Goal: Task Accomplishment & Management: Use online tool/utility

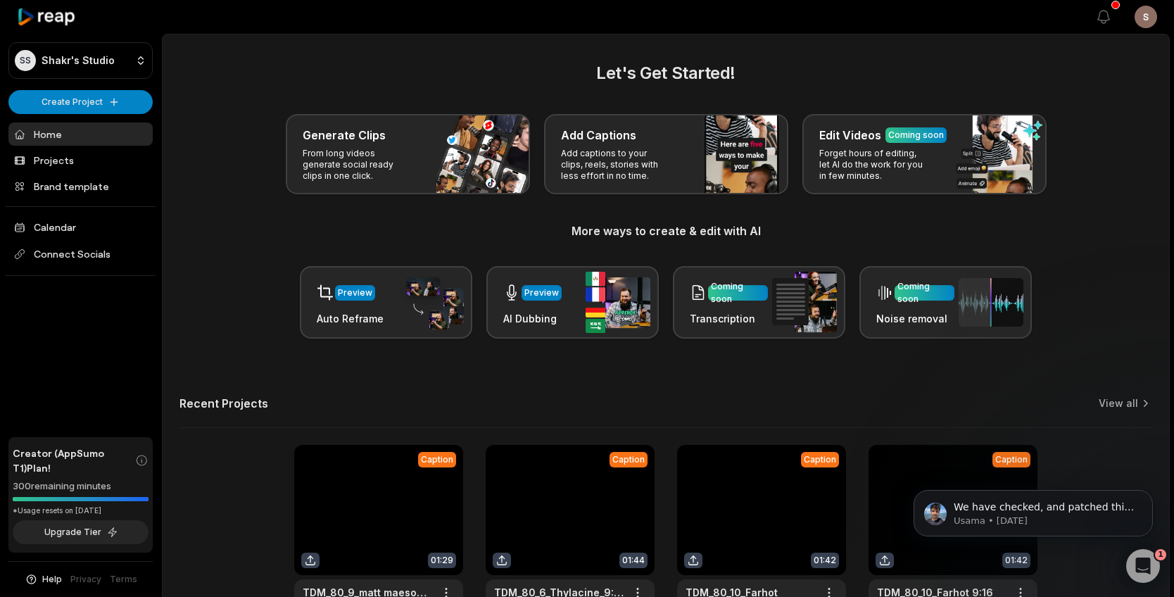
click at [422, 495] on link at bounding box center [378, 537] width 169 height 184
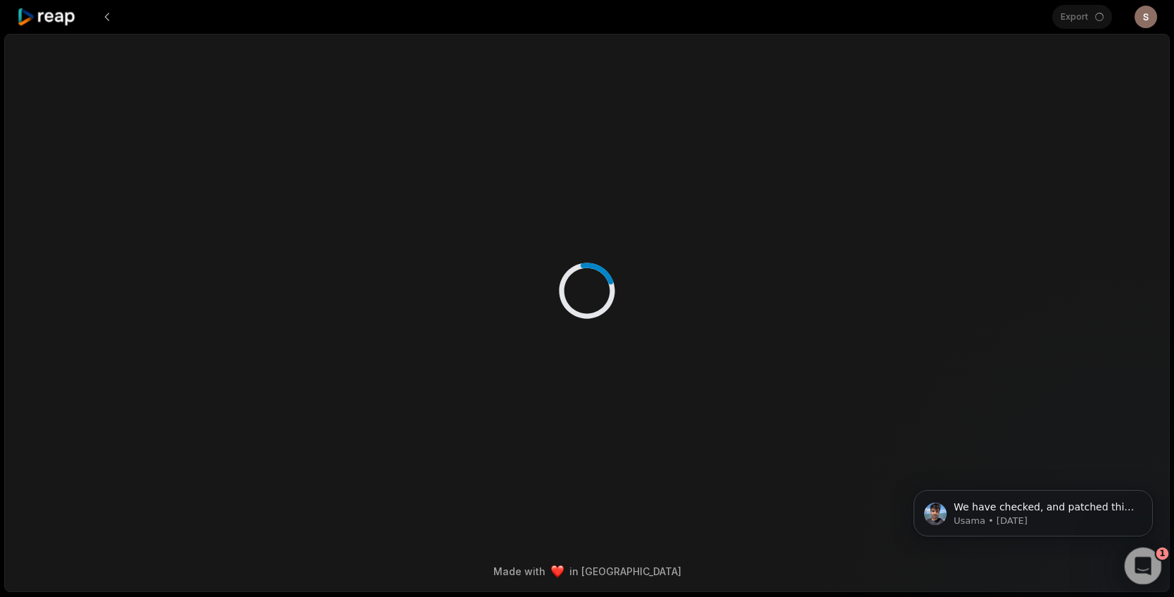
click at [1143, 555] on icon "Open Intercom Messenger" at bounding box center [1141, 564] width 23 height 23
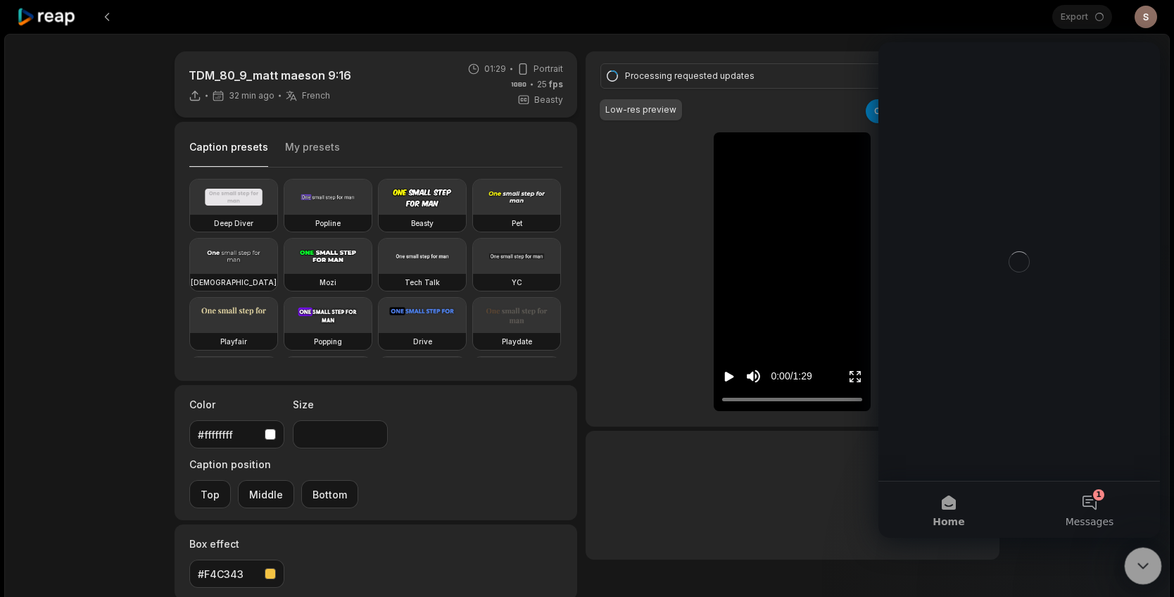
click at [1141, 555] on icon "Close Intercom Messenger" at bounding box center [1141, 563] width 17 height 17
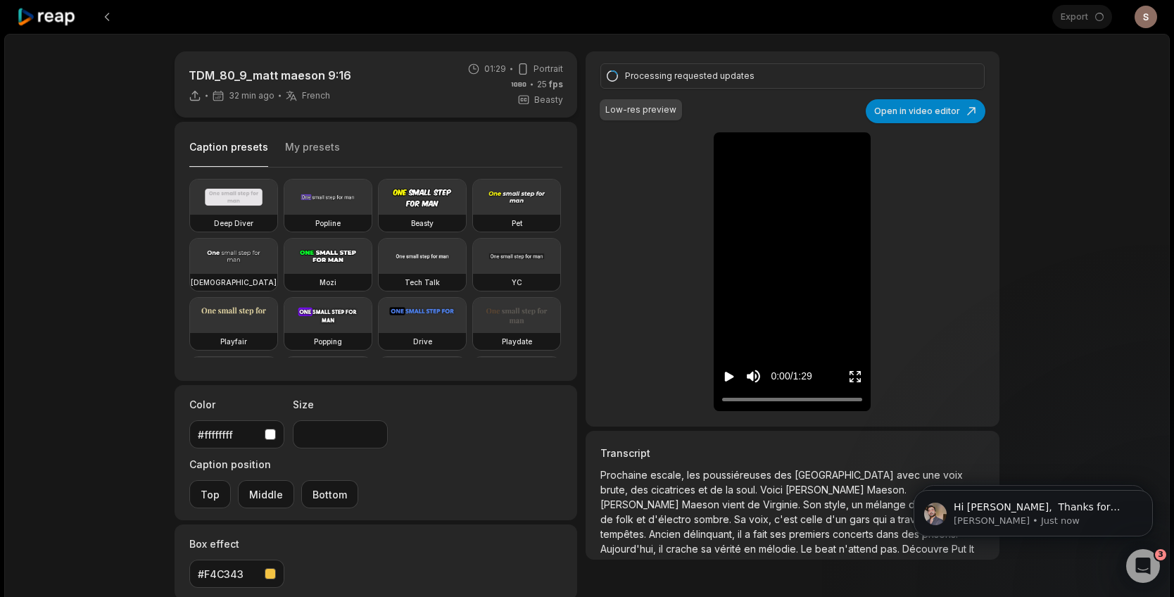
click at [815, 154] on video at bounding box center [793, 143] width 44 height 22
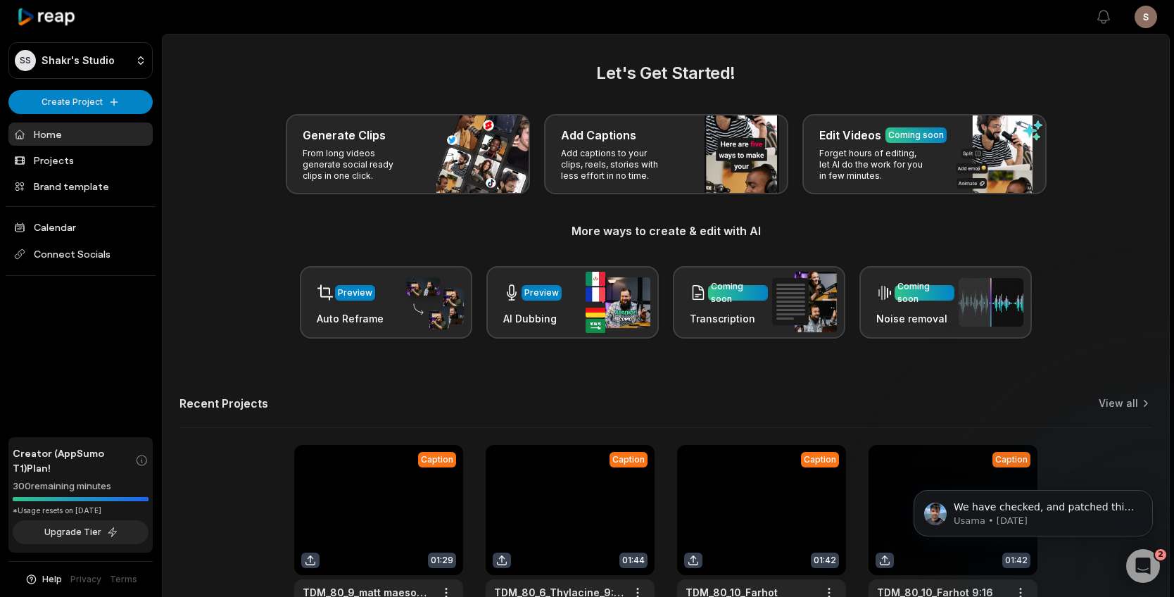
click at [520, 479] on link at bounding box center [570, 537] width 169 height 184
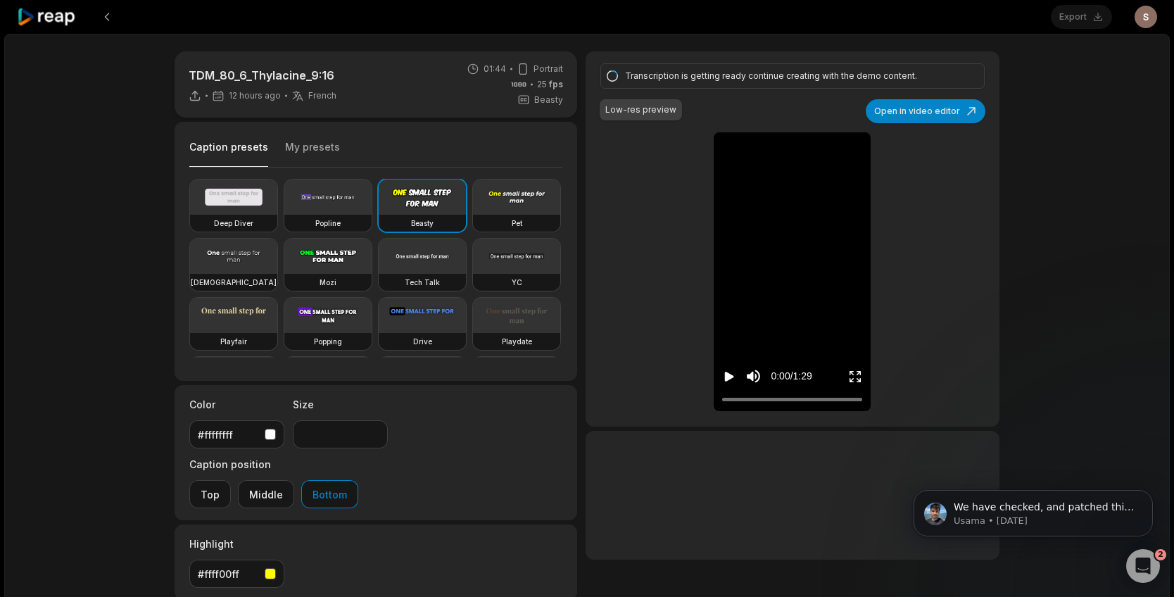
type input "**"
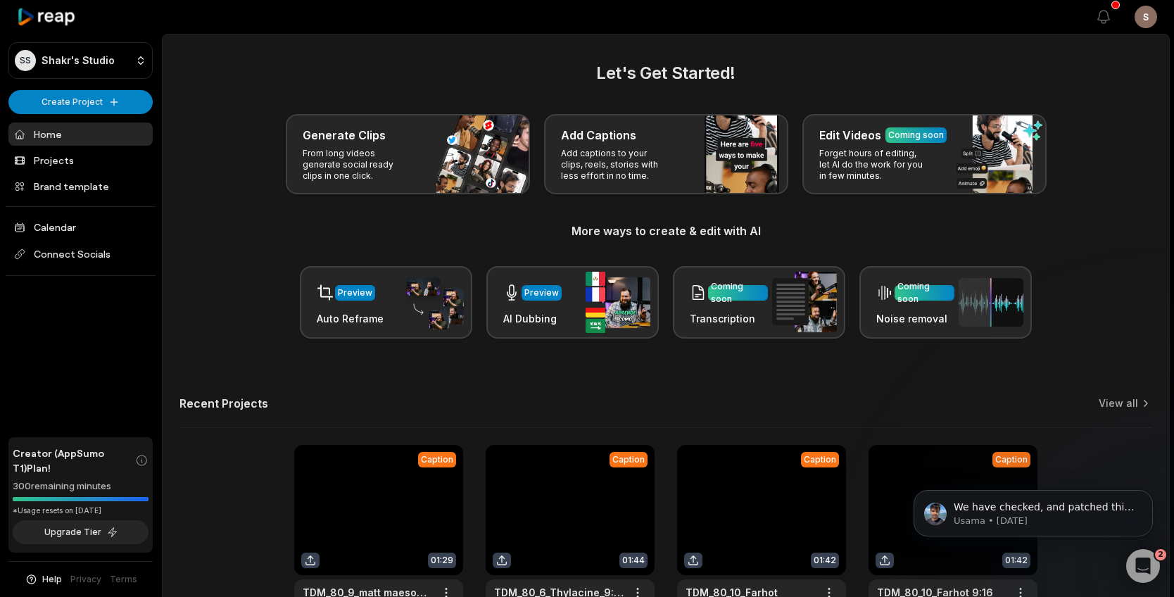
scroll to position [106, 0]
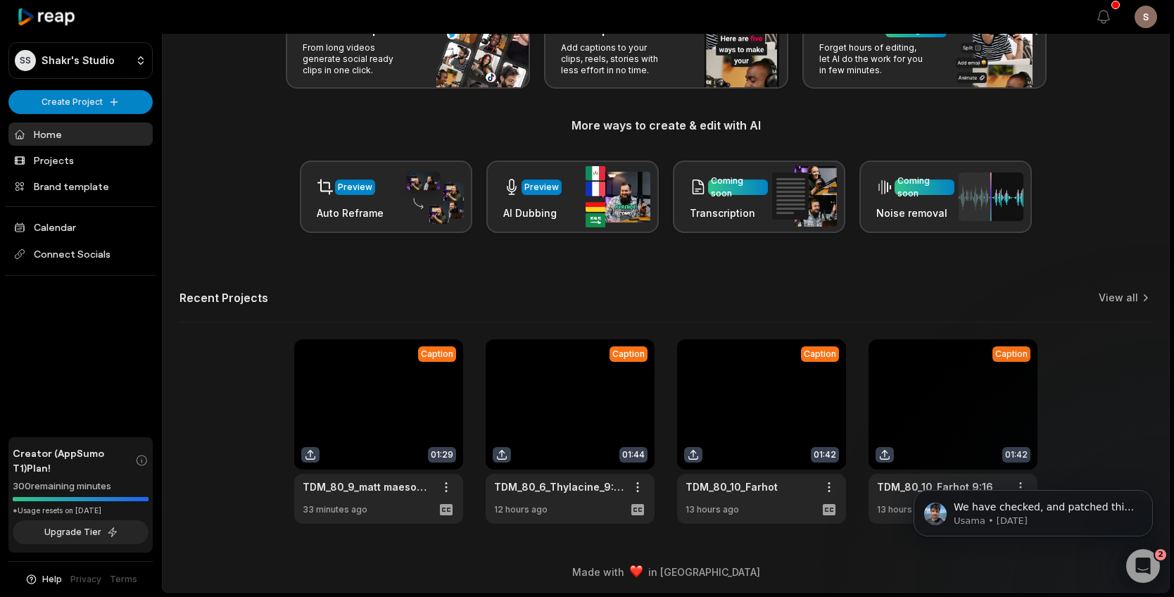
click at [755, 361] on link at bounding box center [761, 431] width 169 height 184
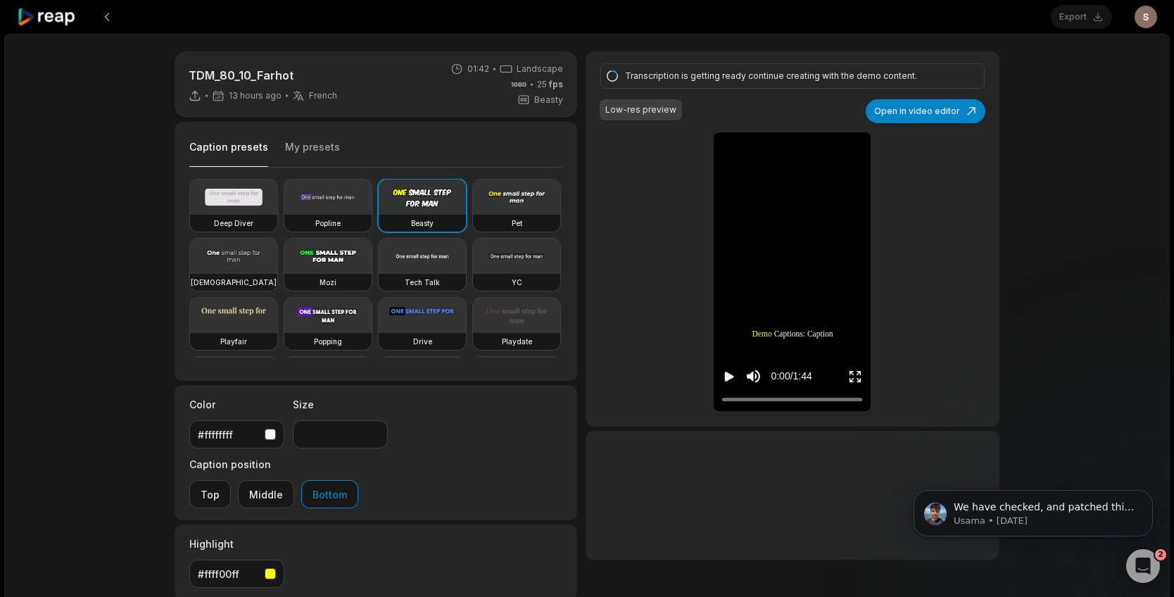
type input "**"
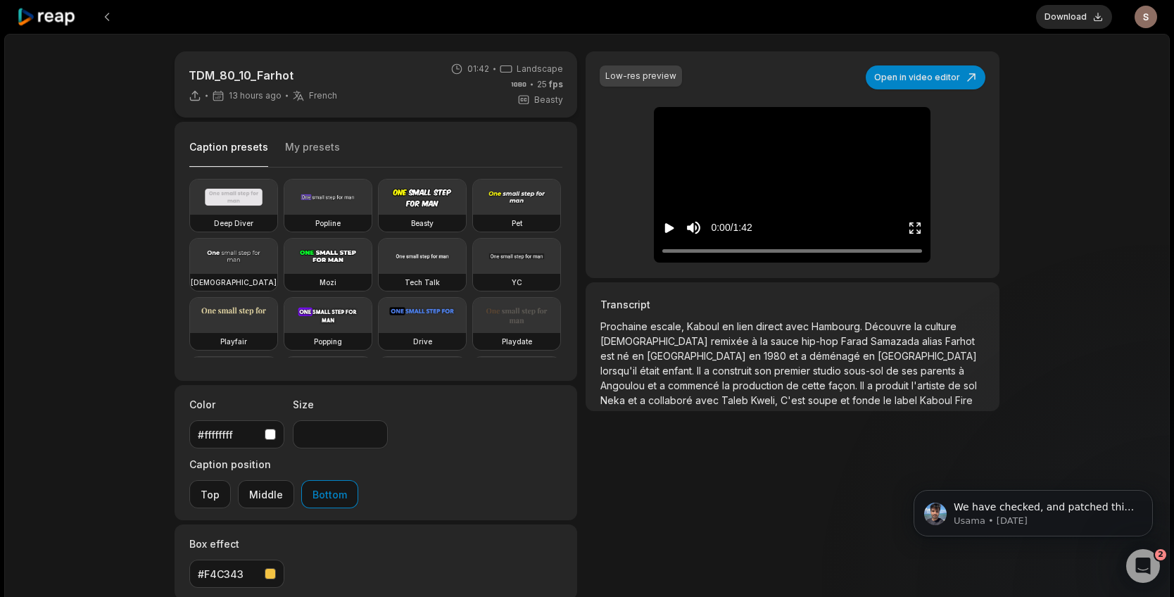
scroll to position [106, 0]
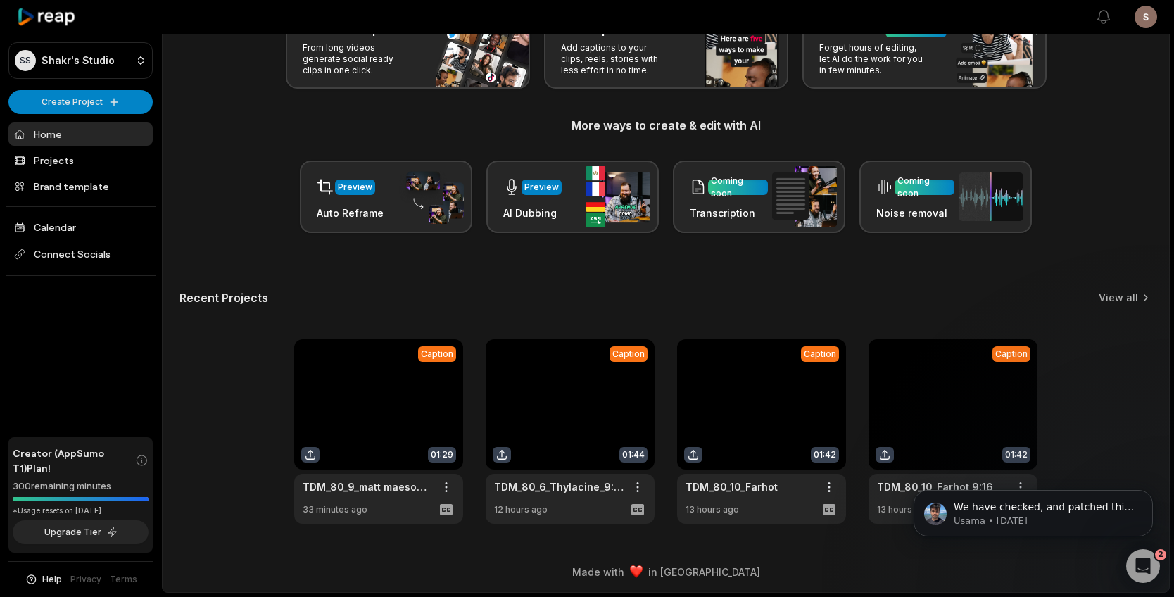
click at [978, 385] on link at bounding box center [953, 431] width 169 height 184
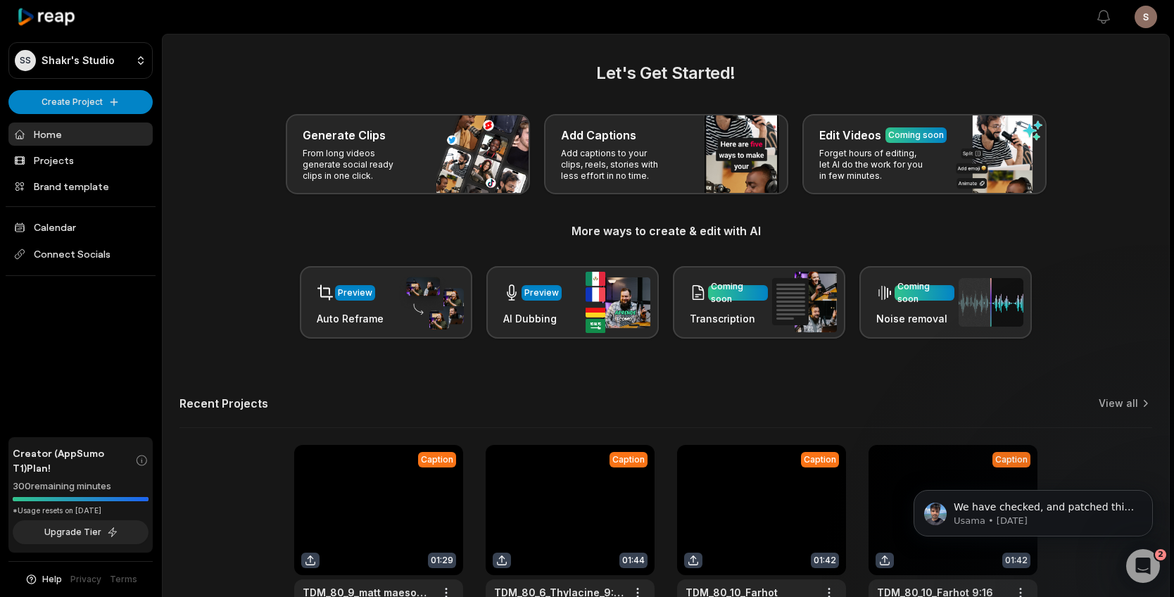
scroll to position [106, 0]
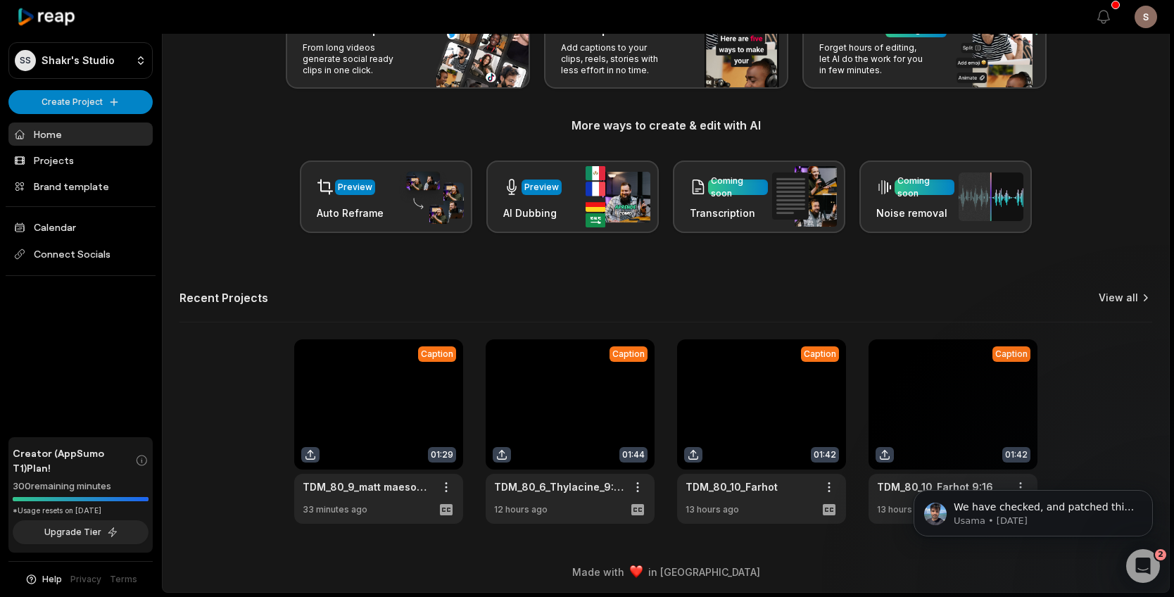
click at [1102, 300] on link "View all" at bounding box center [1118, 298] width 39 height 14
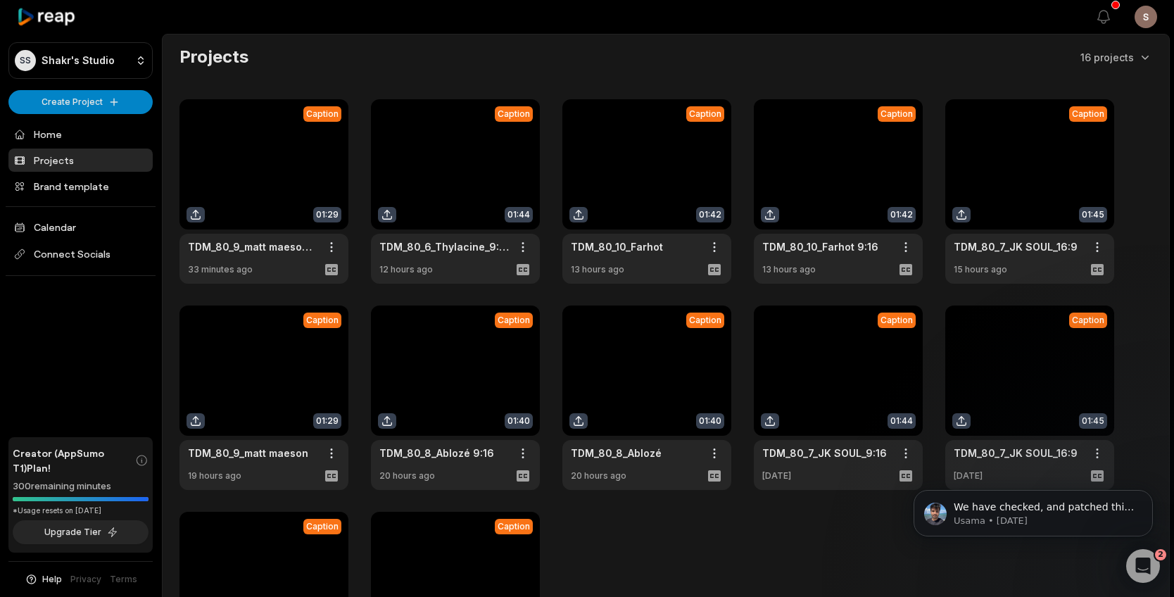
click at [1010, 180] on link at bounding box center [1029, 191] width 169 height 184
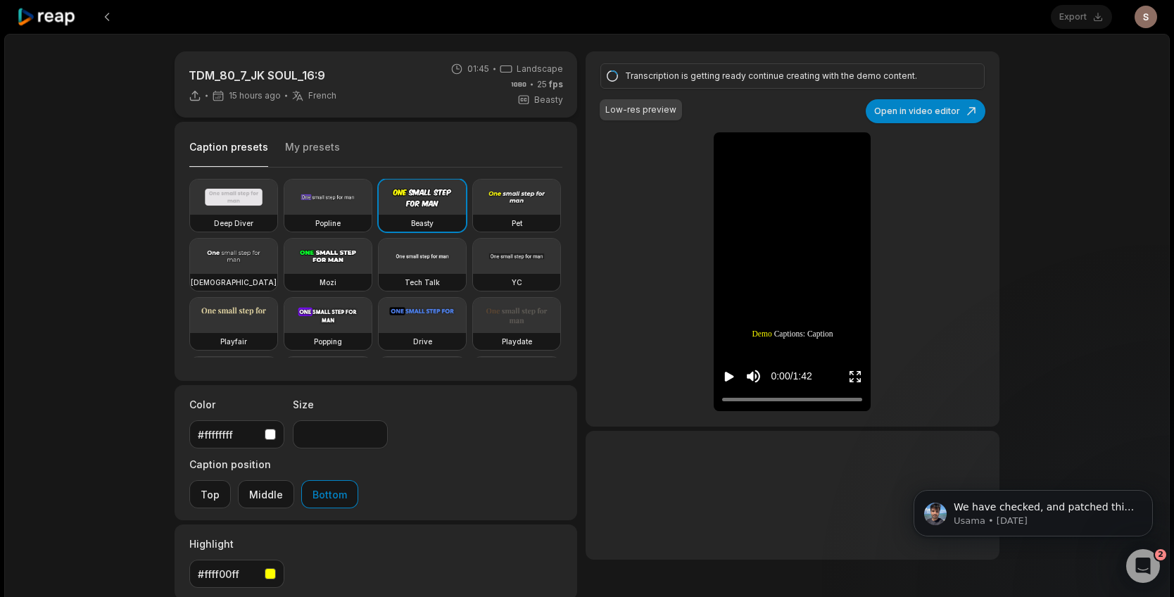
type input "**"
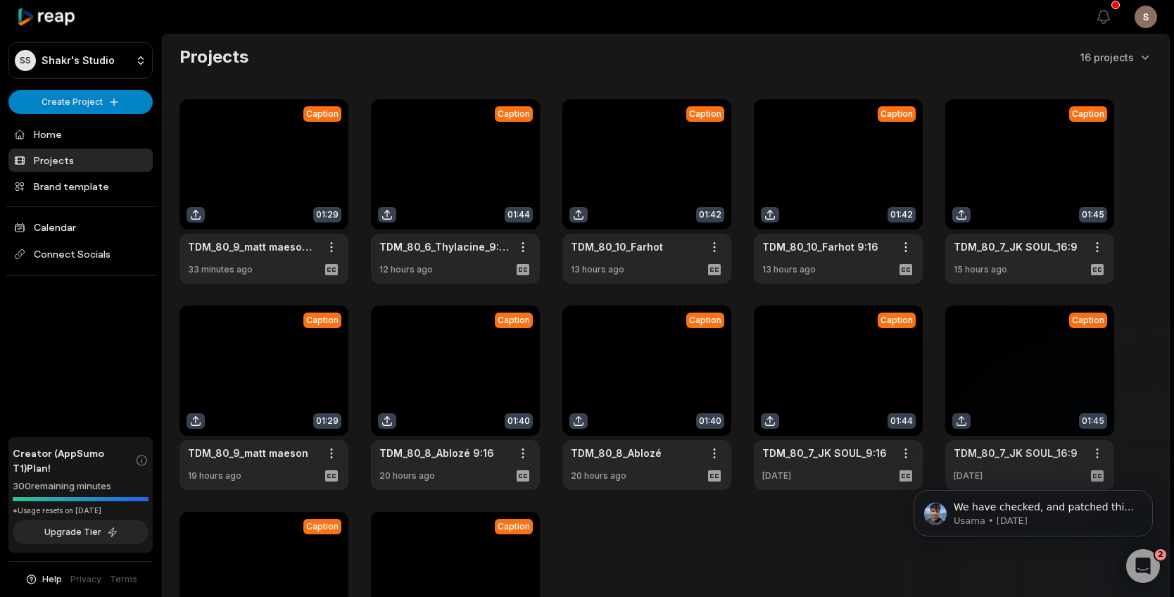
click at [321, 337] on link at bounding box center [264, 398] width 169 height 184
click at [495, 372] on link at bounding box center [455, 398] width 169 height 184
click at [634, 377] on link at bounding box center [646, 398] width 169 height 184
click at [822, 390] on link at bounding box center [838, 398] width 169 height 184
click at [993, 370] on link at bounding box center [1029, 398] width 169 height 184
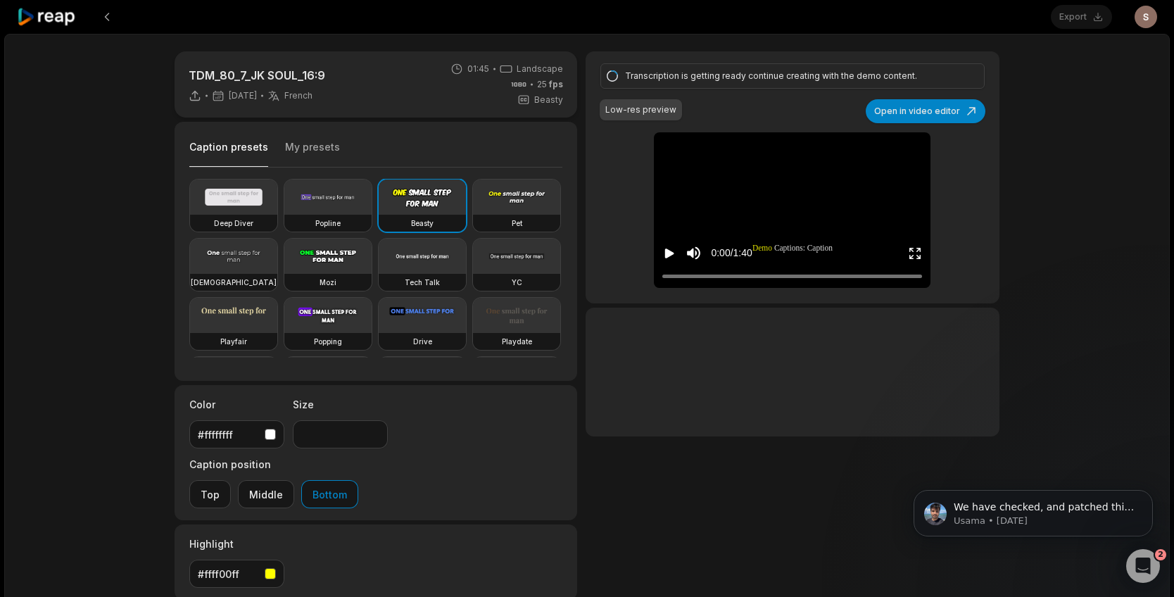
type input "**"
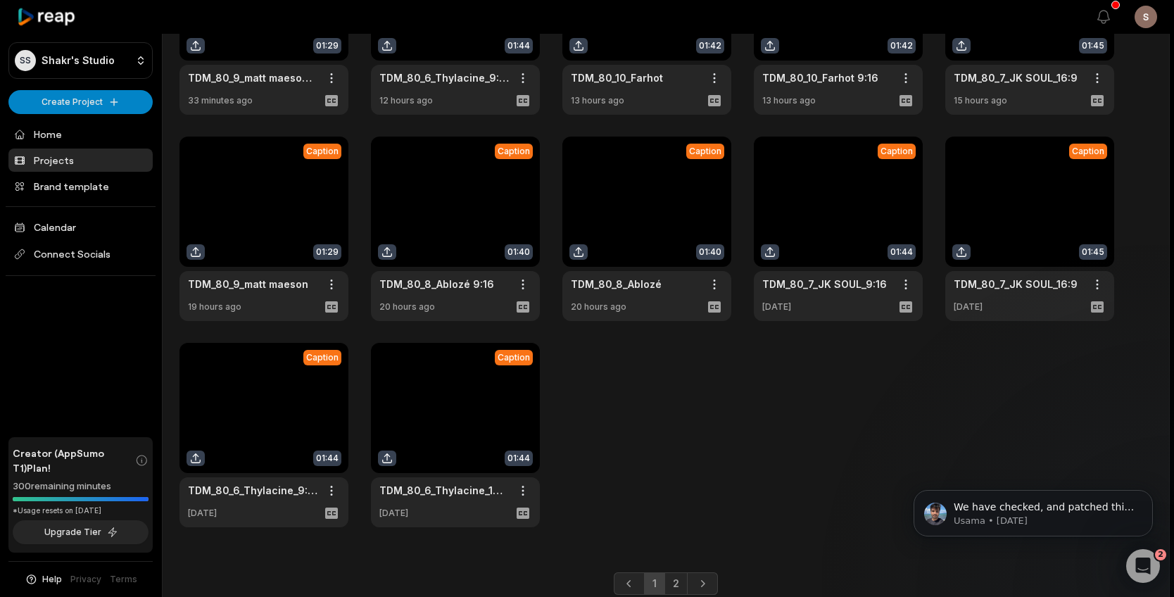
scroll to position [223, 0]
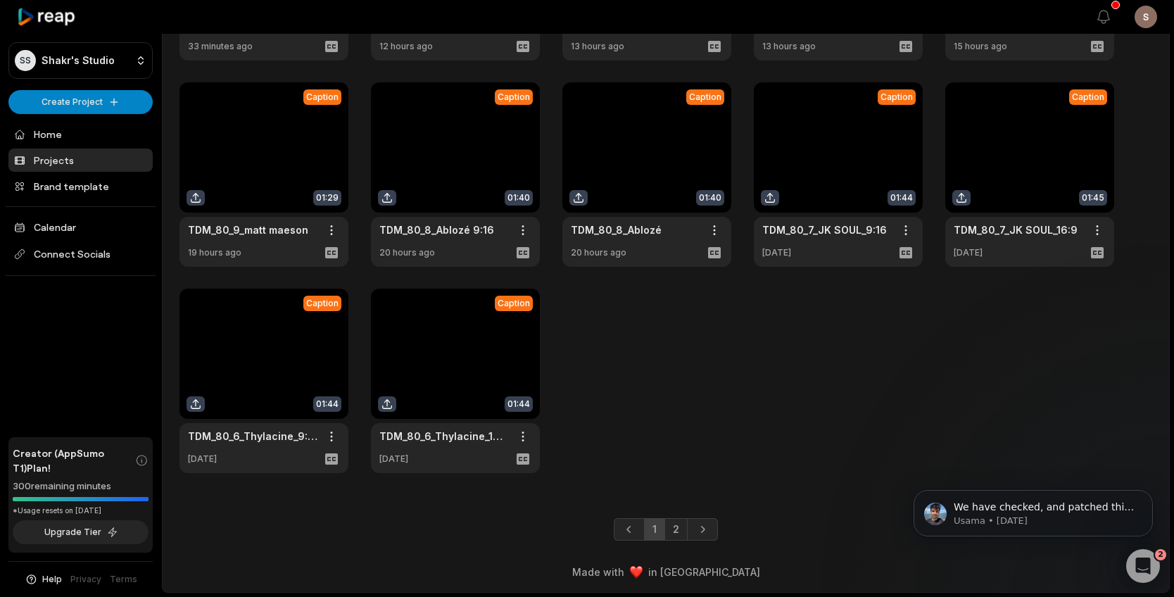
click at [272, 382] on link at bounding box center [264, 381] width 169 height 184
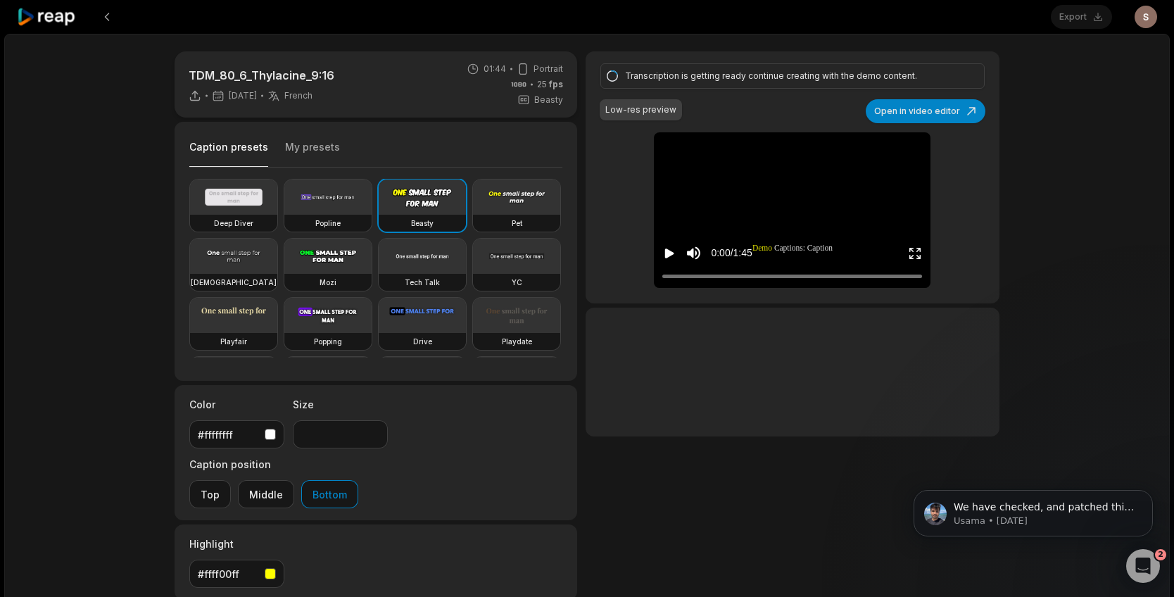
scroll to position [223, 0]
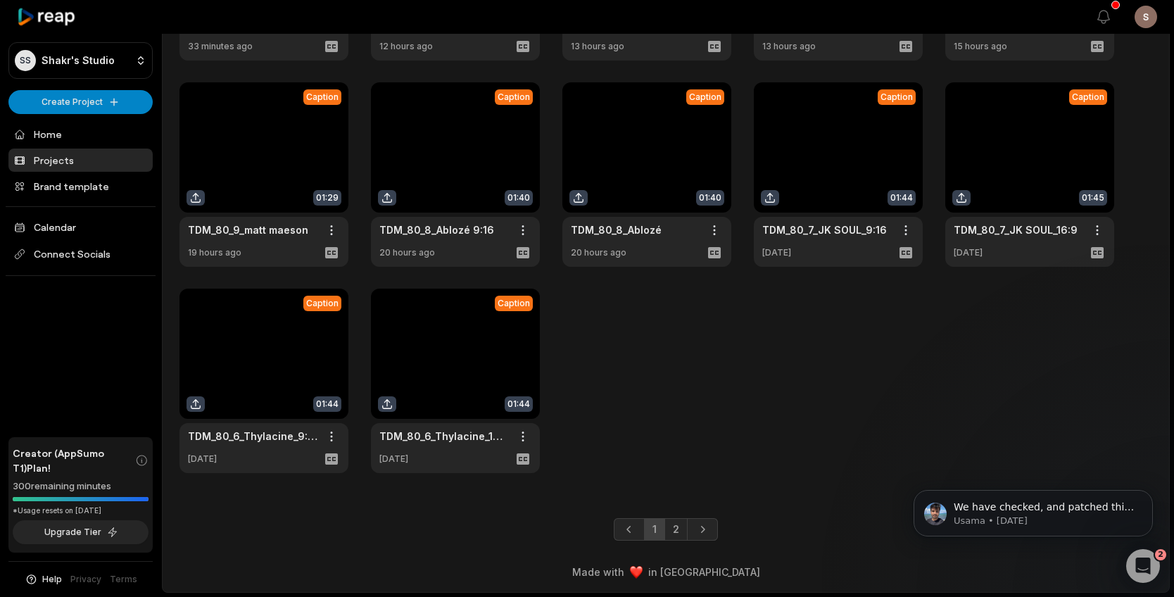
click at [398, 378] on link at bounding box center [455, 381] width 169 height 184
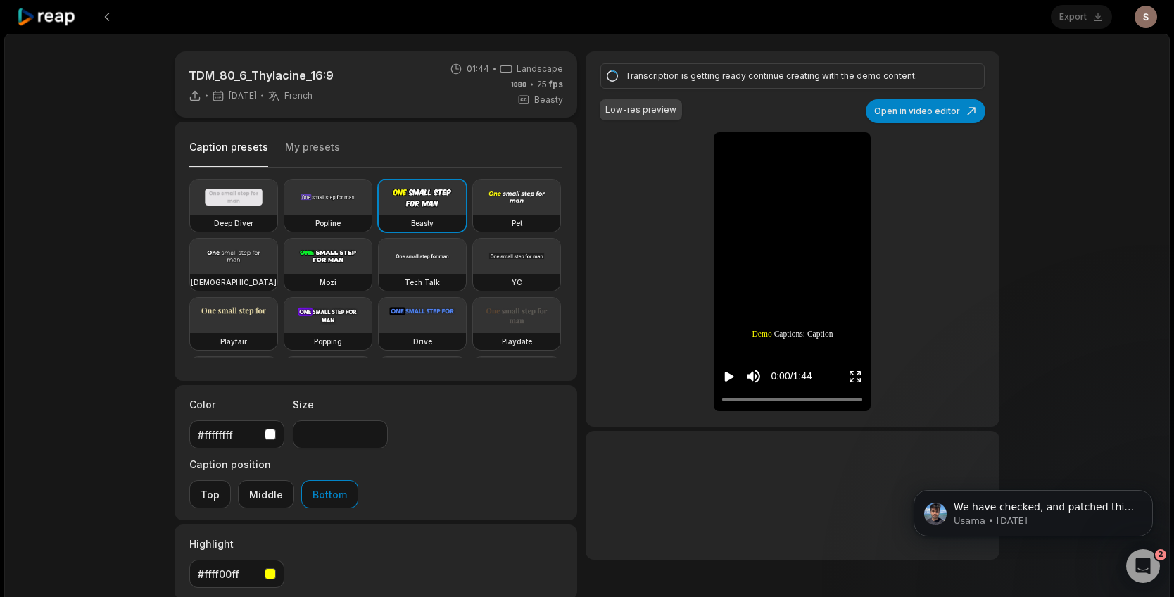
type input "**"
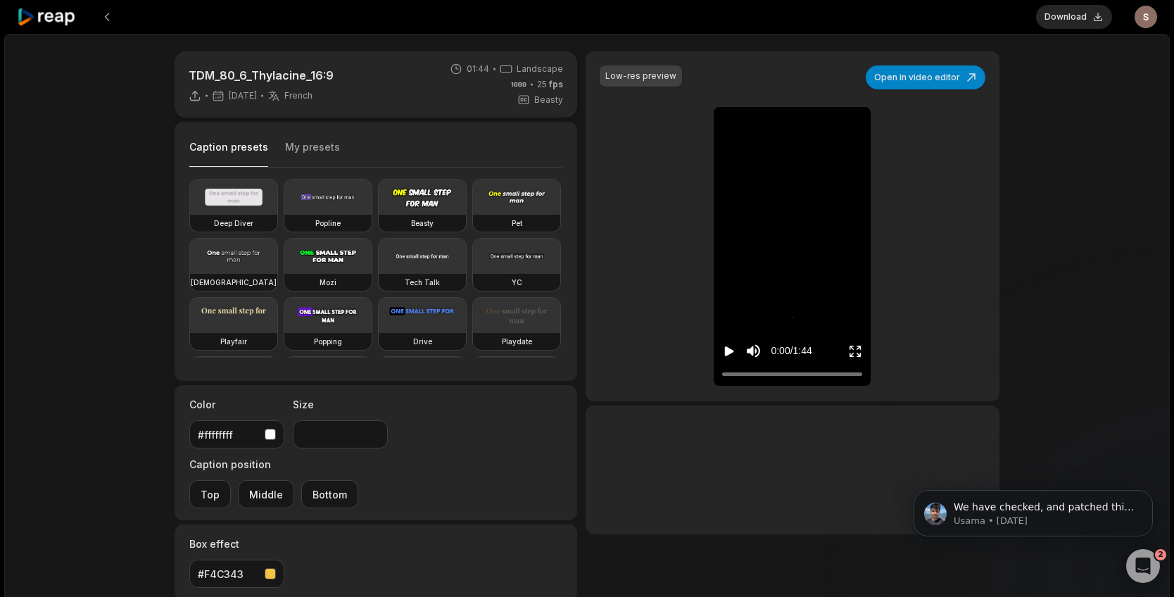
scroll to position [1, 0]
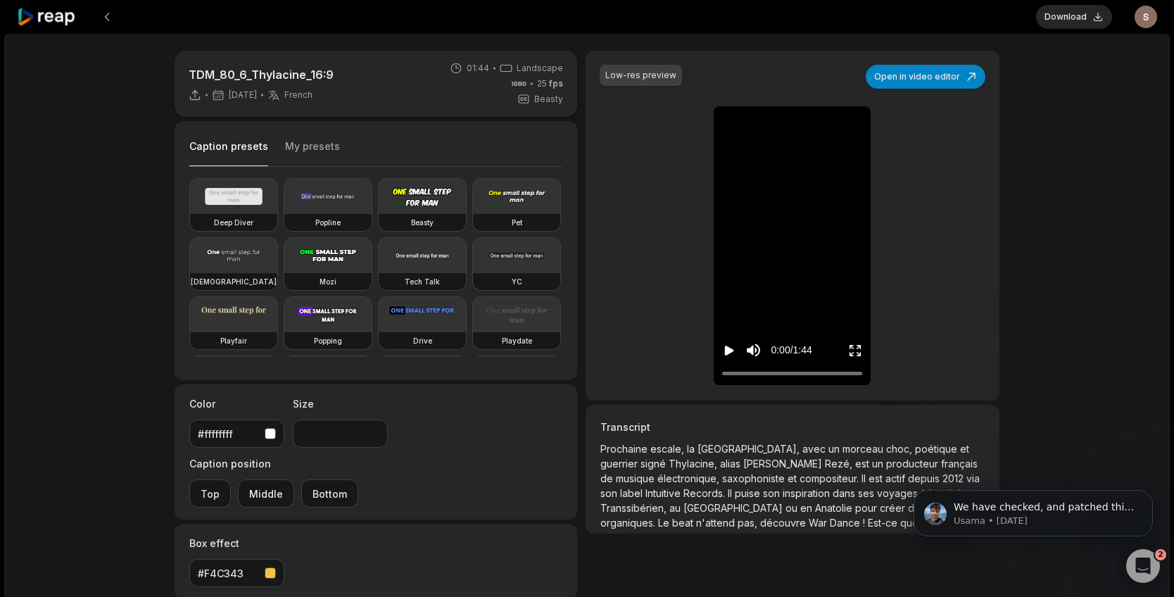
scroll to position [223, 0]
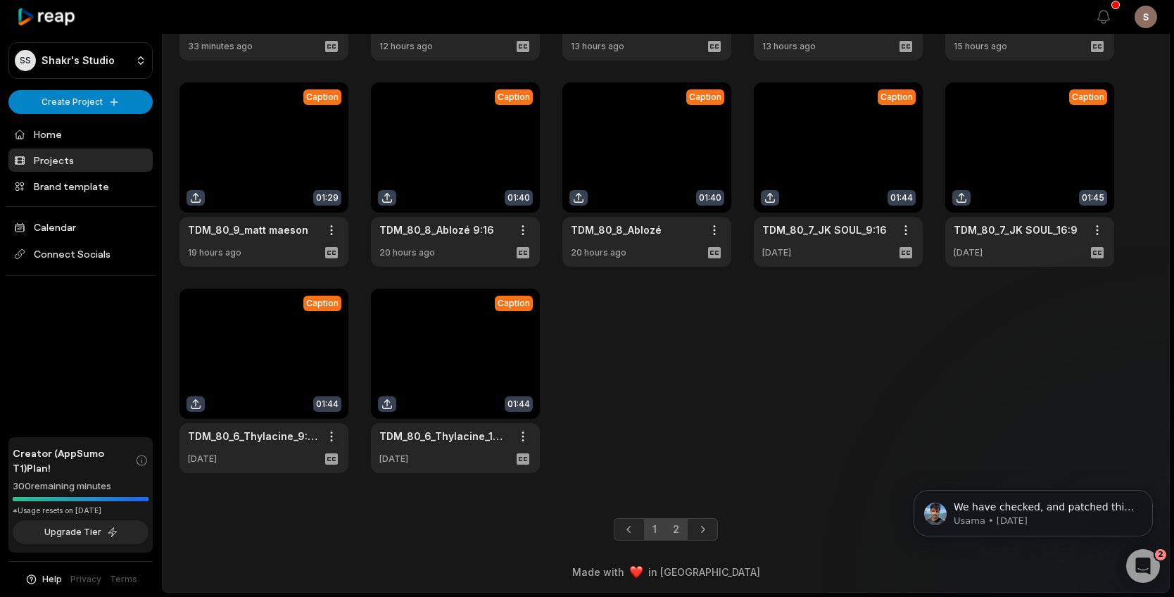
click at [671, 529] on link "2" at bounding box center [676, 529] width 23 height 23
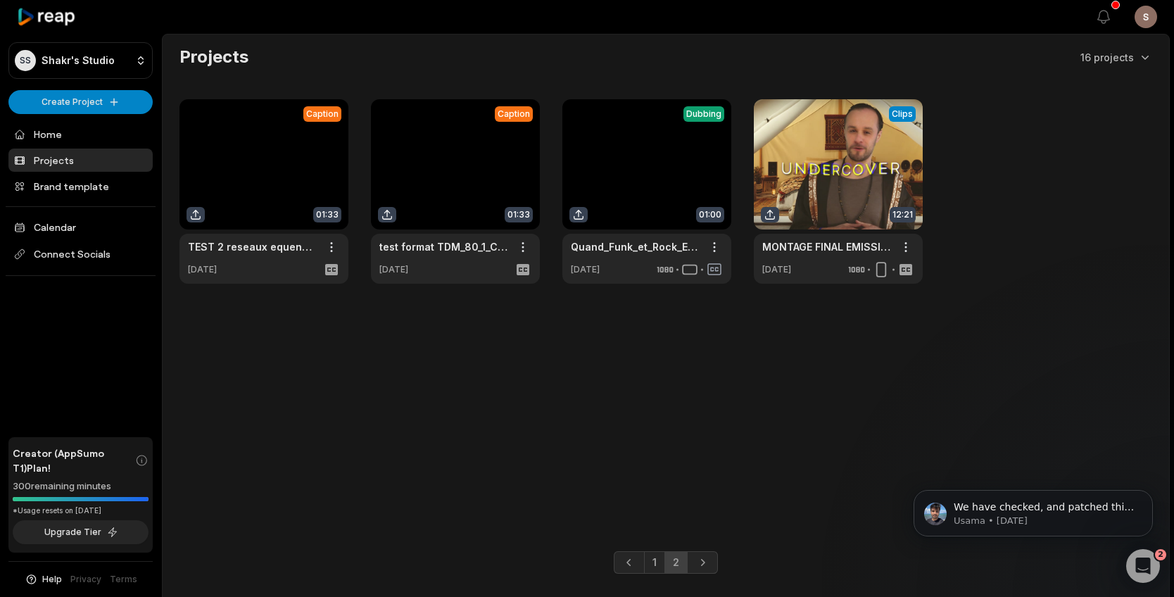
click at [284, 175] on link at bounding box center [264, 191] width 169 height 184
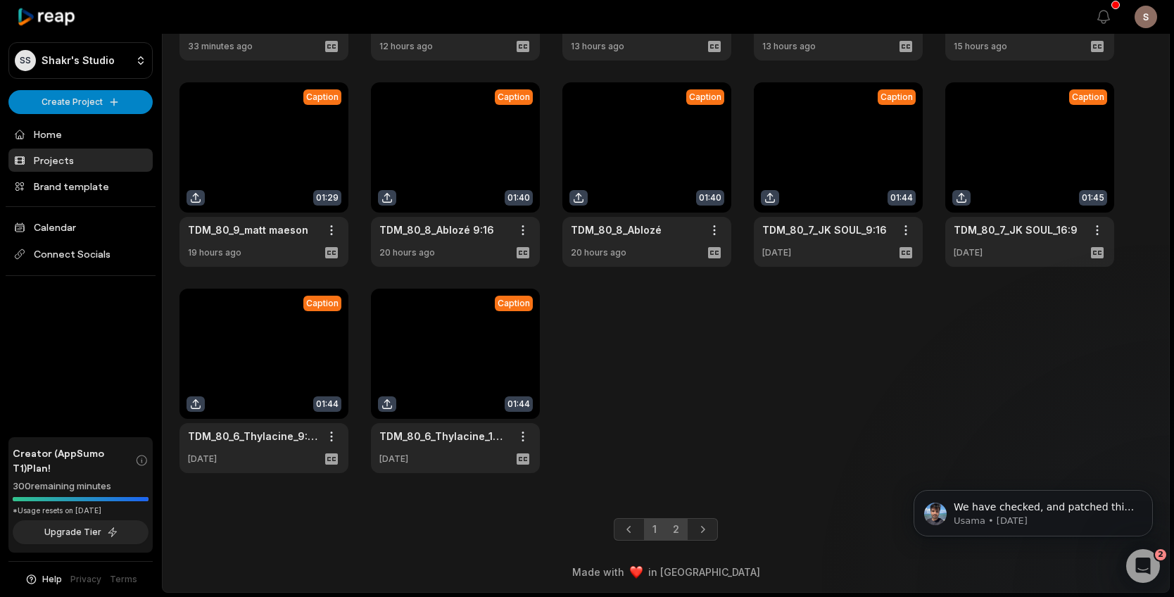
click at [680, 526] on link "2" at bounding box center [676, 529] width 23 height 23
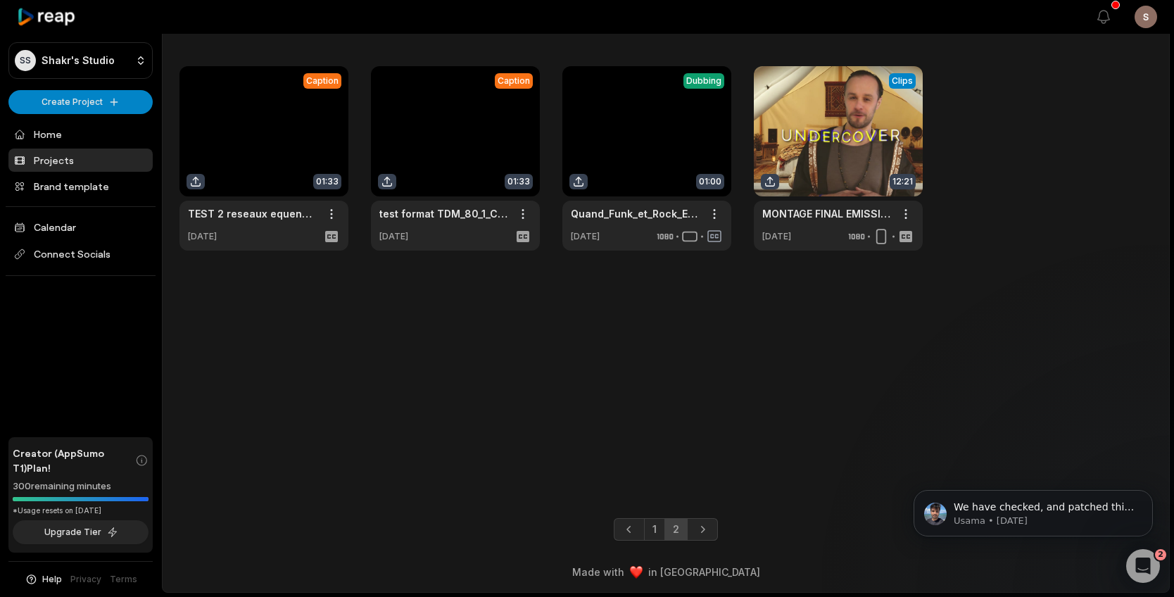
scroll to position [33, 0]
click at [428, 127] on link at bounding box center [455, 158] width 169 height 184
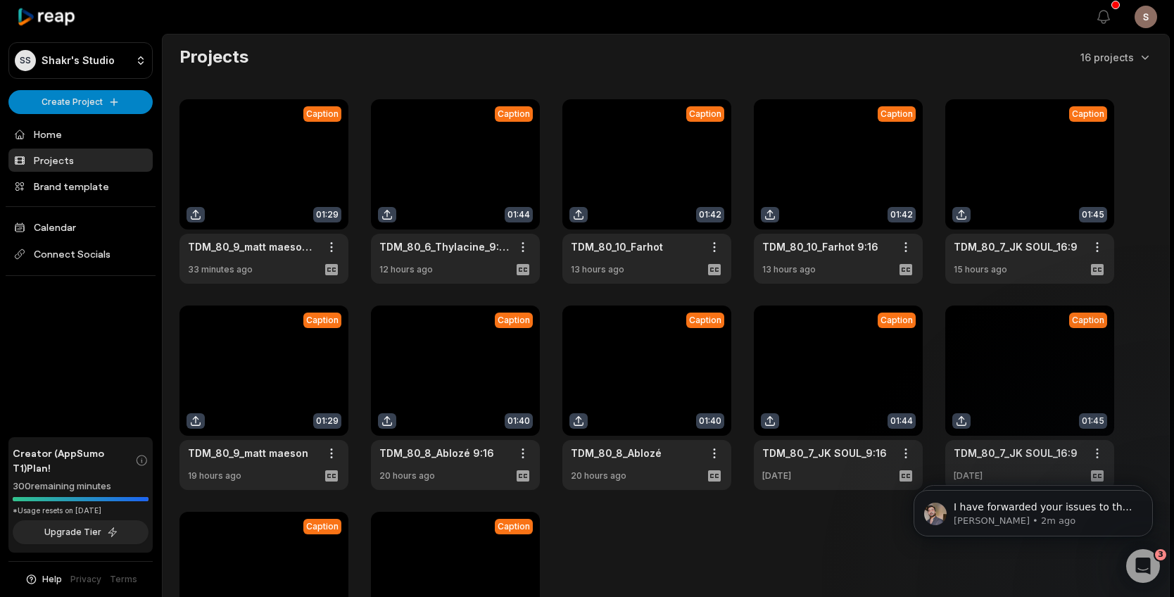
click at [320, 180] on link at bounding box center [264, 191] width 169 height 184
click at [542, 149] on div "Caption 01:29 TDM_80_9_matt maeson 9:16 Open options an hour ago Caption 01:44 …" at bounding box center [666, 397] width 973 height 597
click at [502, 156] on link at bounding box center [455, 191] width 169 height 184
click at [621, 183] on link at bounding box center [646, 191] width 169 height 184
click at [822, 171] on link at bounding box center [838, 191] width 169 height 184
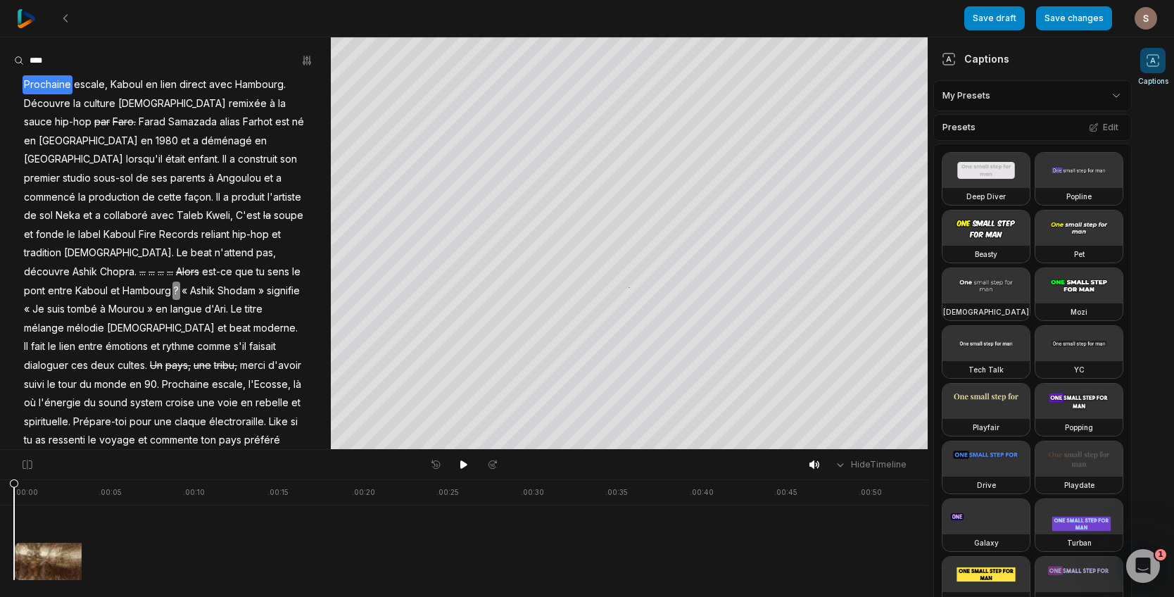
click at [455, 453] on div "Hide Timeline" at bounding box center [464, 465] width 928 height 30
click at [463, 460] on icon at bounding box center [463, 464] width 11 height 11
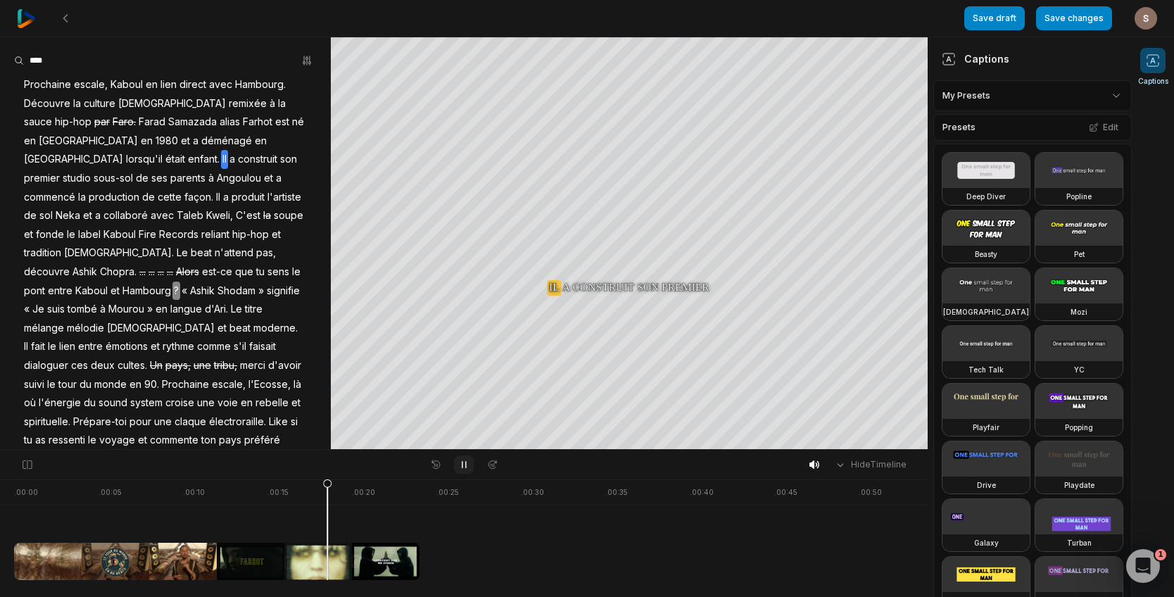
click at [464, 467] on icon at bounding box center [463, 464] width 11 height 11
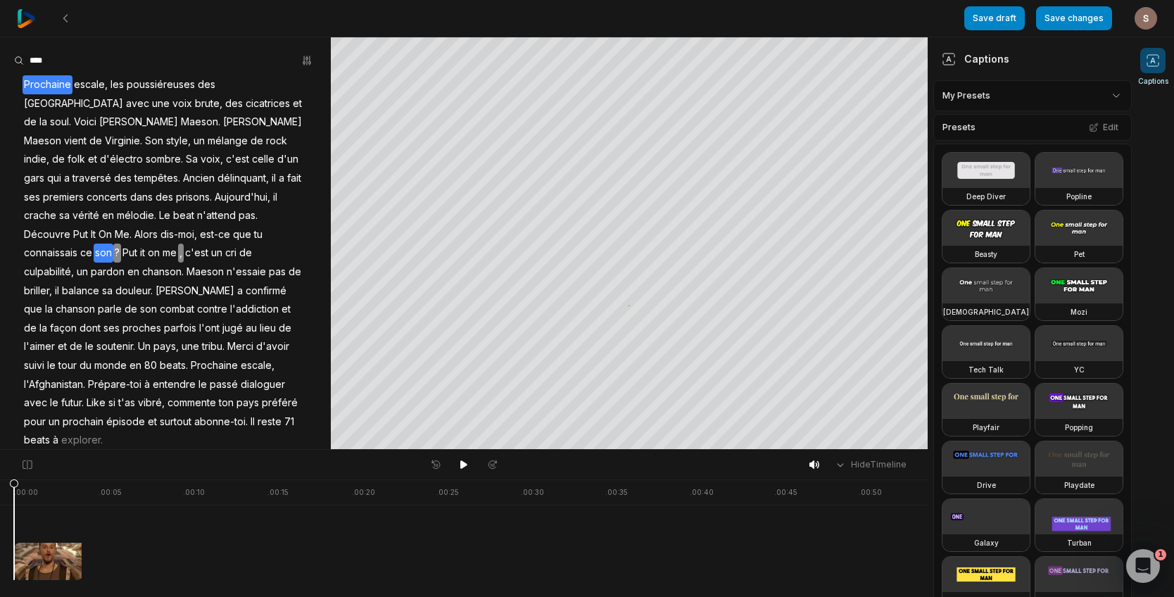
click at [117, 244] on span "?" at bounding box center [117, 253] width 8 height 19
click at [120, 244] on span "?" at bounding box center [117, 253] width 8 height 19
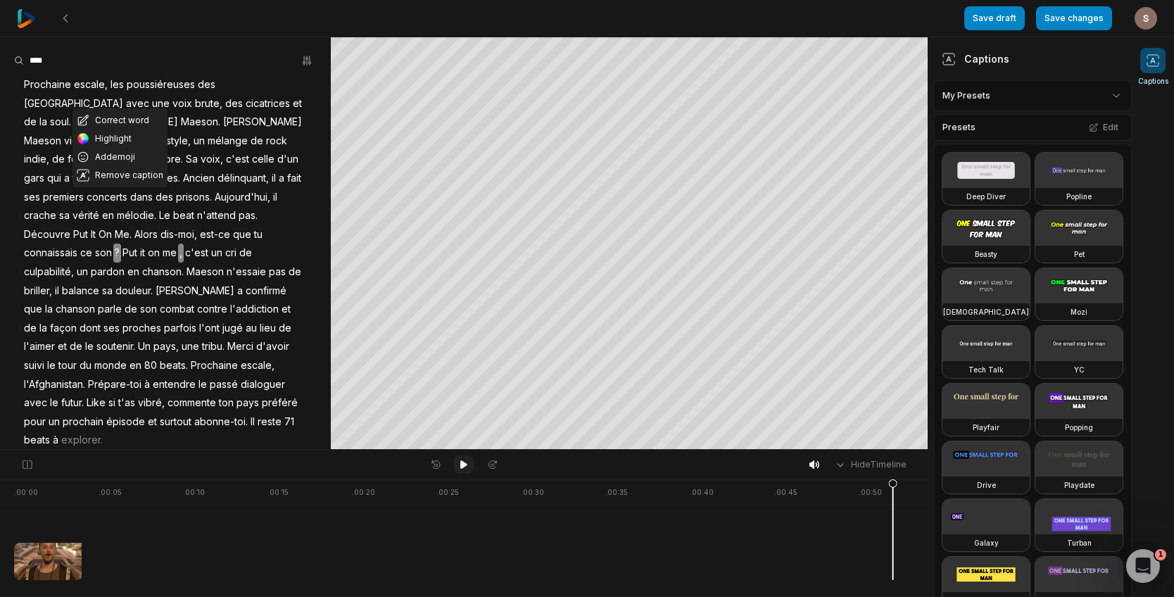
click at [465, 462] on icon at bounding box center [463, 464] width 11 height 11
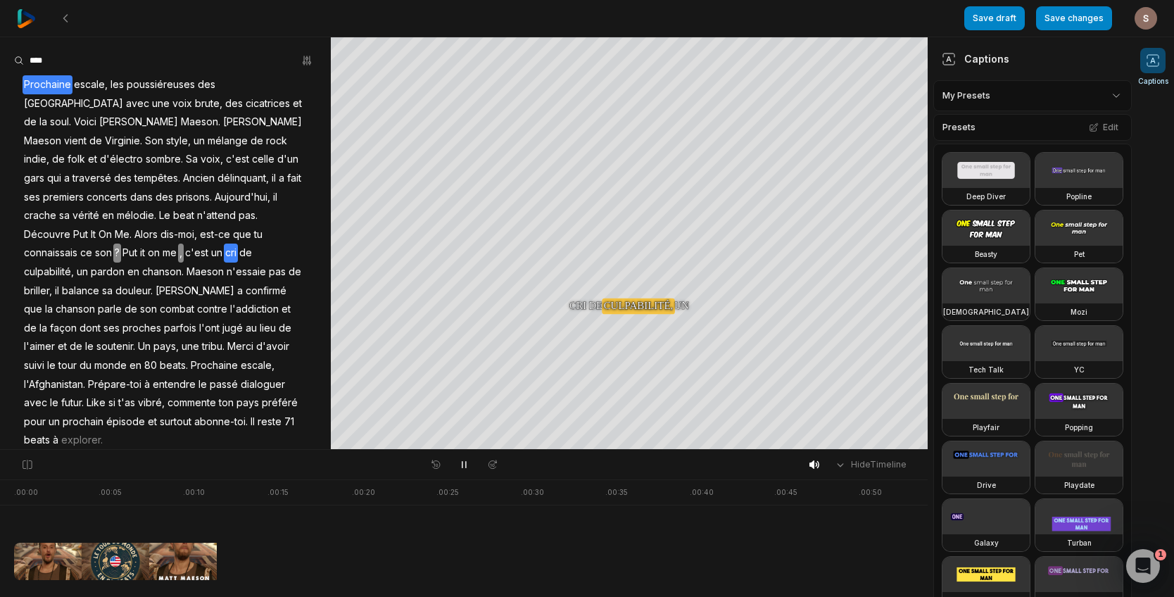
click at [26, 87] on span "Prochaine" at bounding box center [48, 84] width 50 height 19
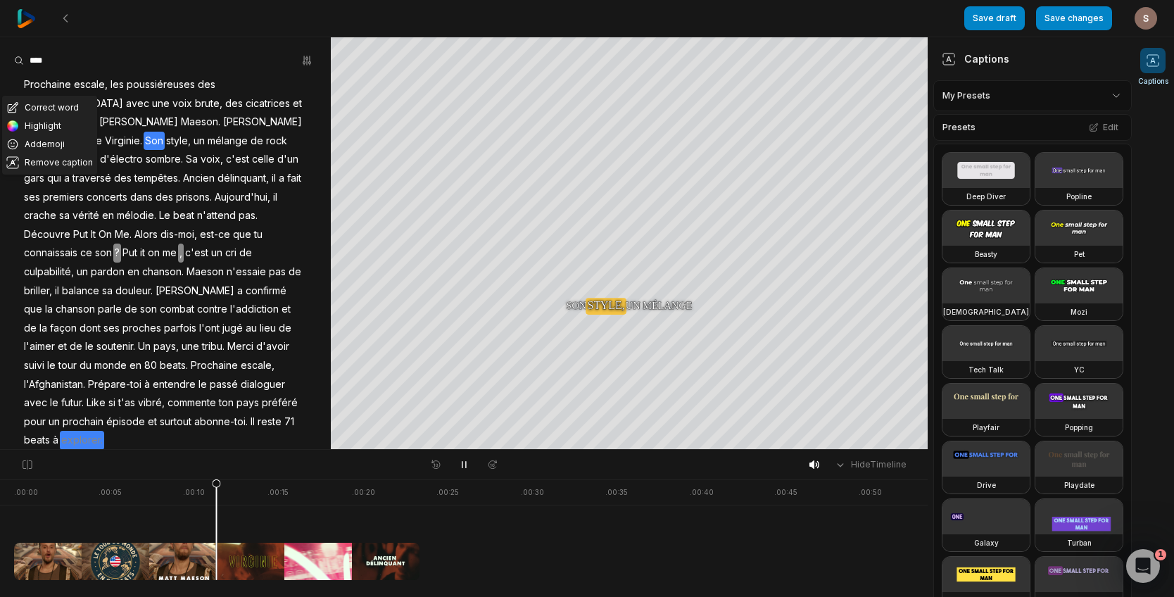
click at [319, 412] on aside "Correct word Highlight Add emoji Remove caption Prochaine escale, les poussiére…" at bounding box center [165, 243] width 331 height 412
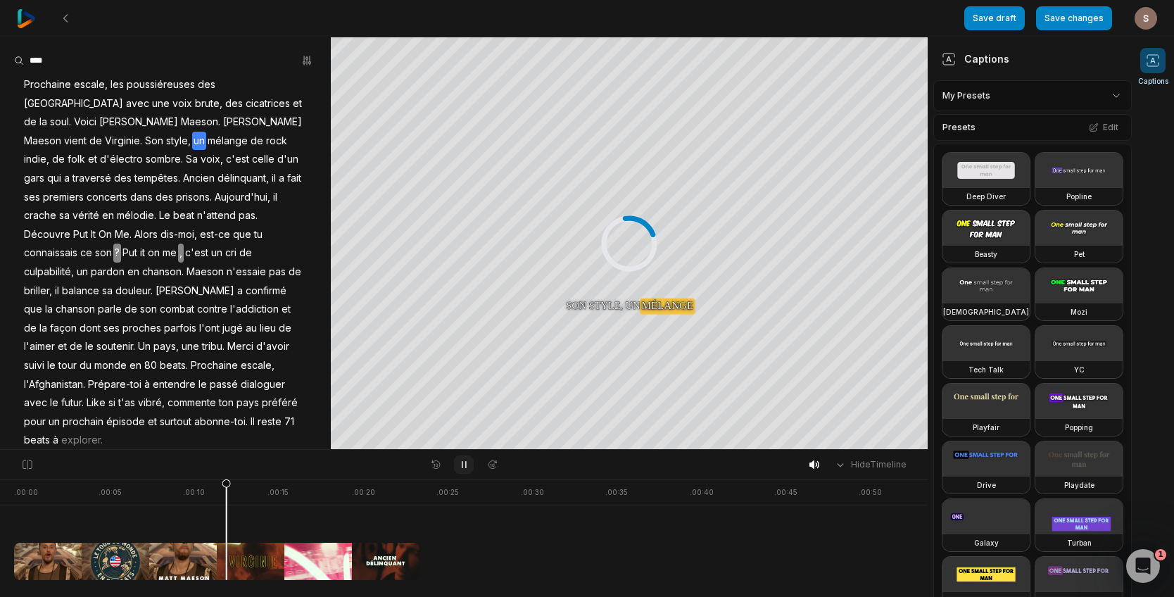
click at [460, 465] on icon at bounding box center [463, 464] width 11 height 11
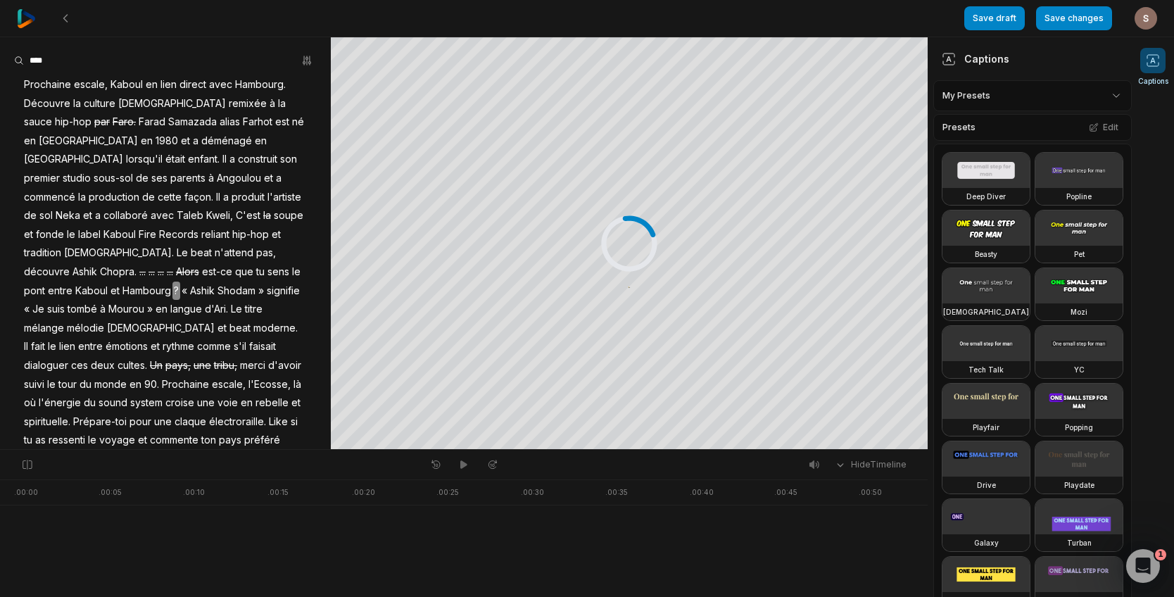
click at [215, 177] on span "Angoulou" at bounding box center [238, 178] width 47 height 19
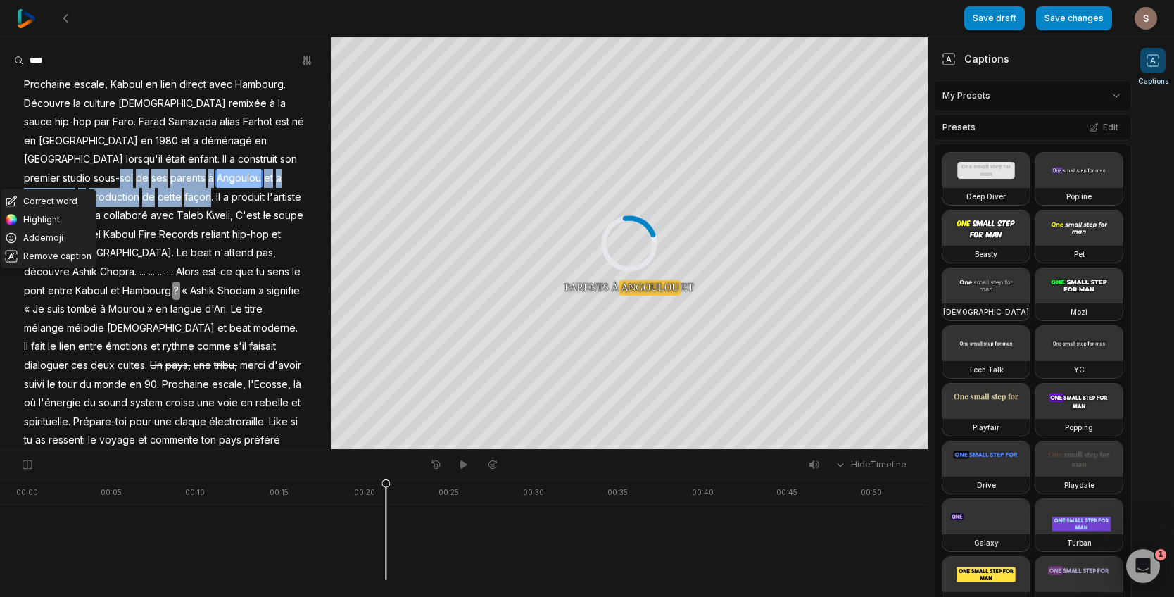
click at [215, 177] on span "Angoulou" at bounding box center [238, 178] width 47 height 19
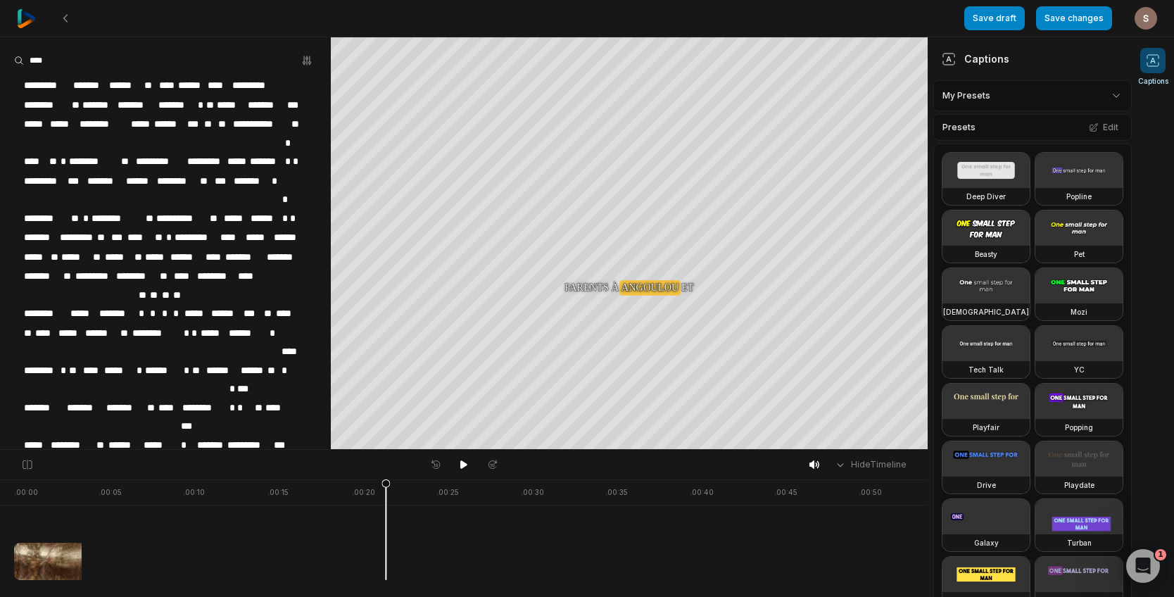
click at [68, 209] on span "********" at bounding box center [46, 218] width 47 height 19
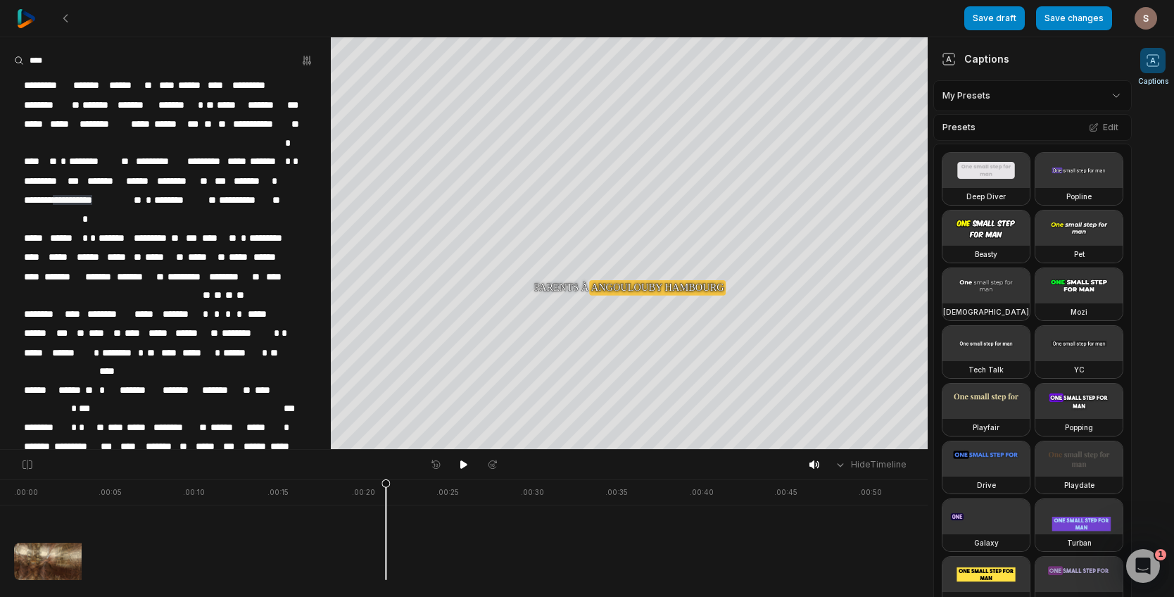
click at [69, 195] on span "**********" at bounding box center [72, 200] width 39 height 10
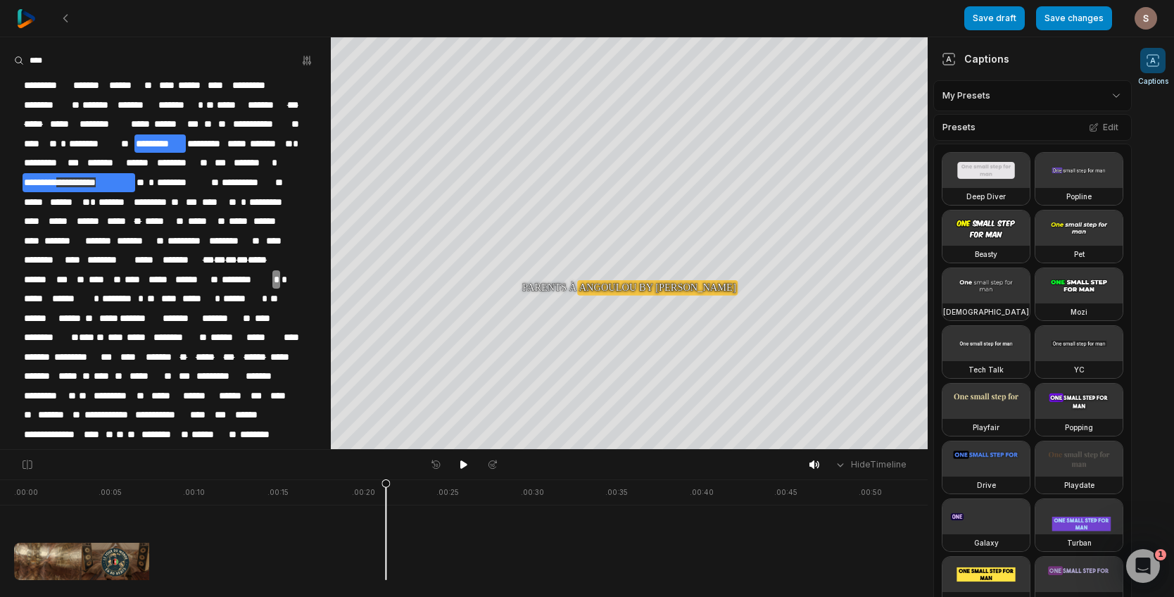
click at [184, 146] on span "*********" at bounding box center [160, 143] width 52 height 19
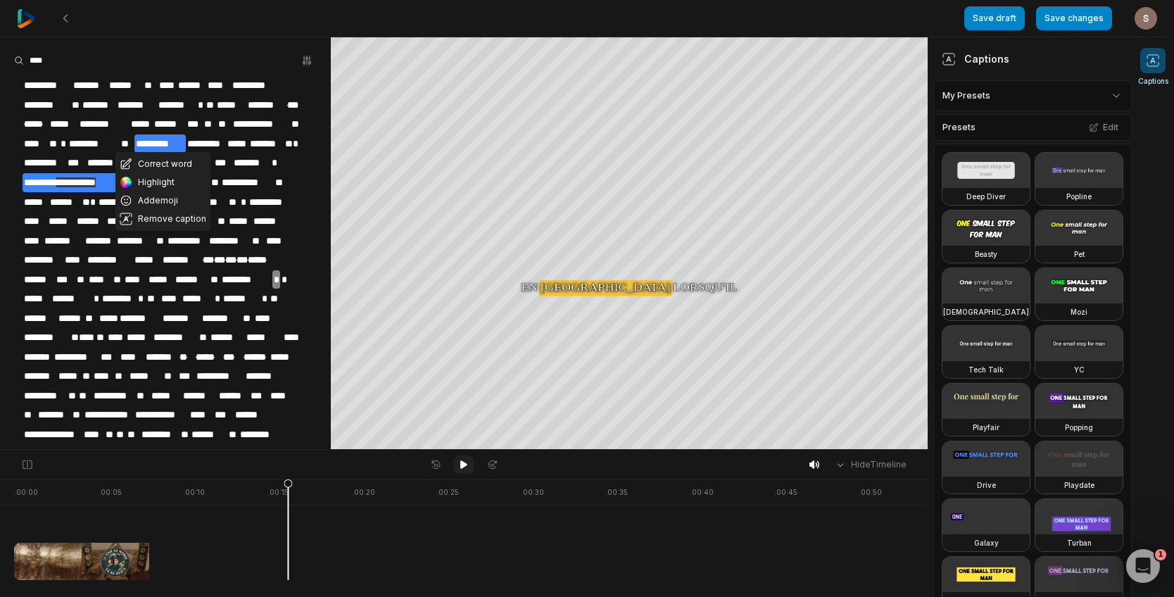
click at [470, 467] on button at bounding box center [464, 464] width 20 height 18
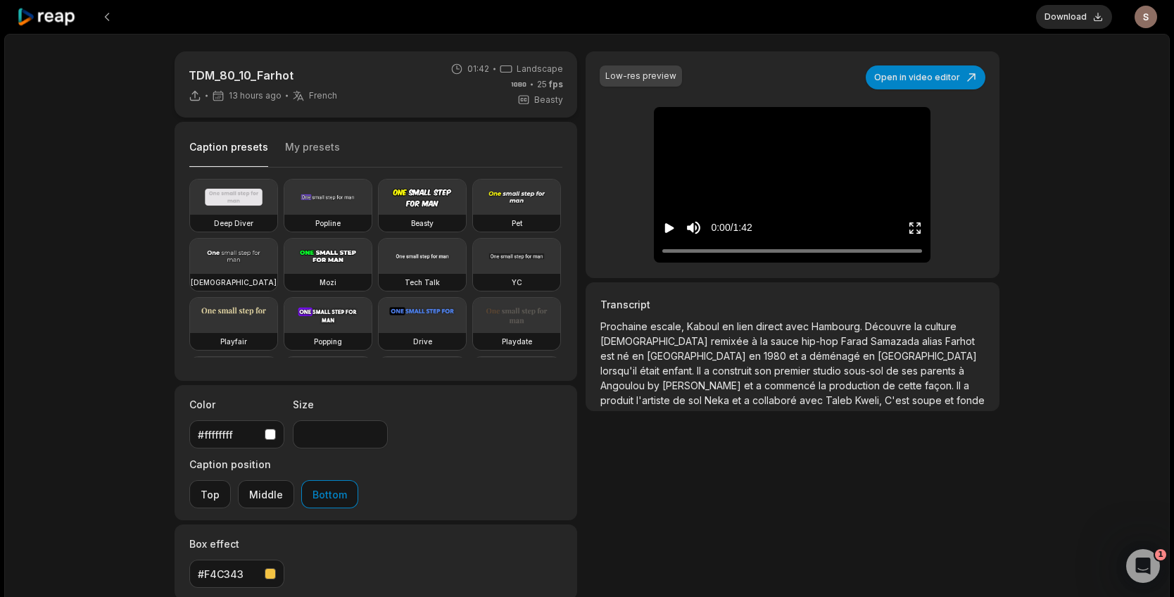
click at [673, 394] on span "l'artiste" at bounding box center [654, 400] width 37 height 12
click at [771, 129] on video at bounding box center [792, 118] width 43 height 22
click at [812, 129] on video at bounding box center [792, 118] width 43 height 22
click at [744, 379] on span "Angoulou by [PERSON_NAME]" at bounding box center [673, 385] width 144 height 12
click at [889, 72] on button "Open in video editor" at bounding box center [926, 77] width 120 height 24
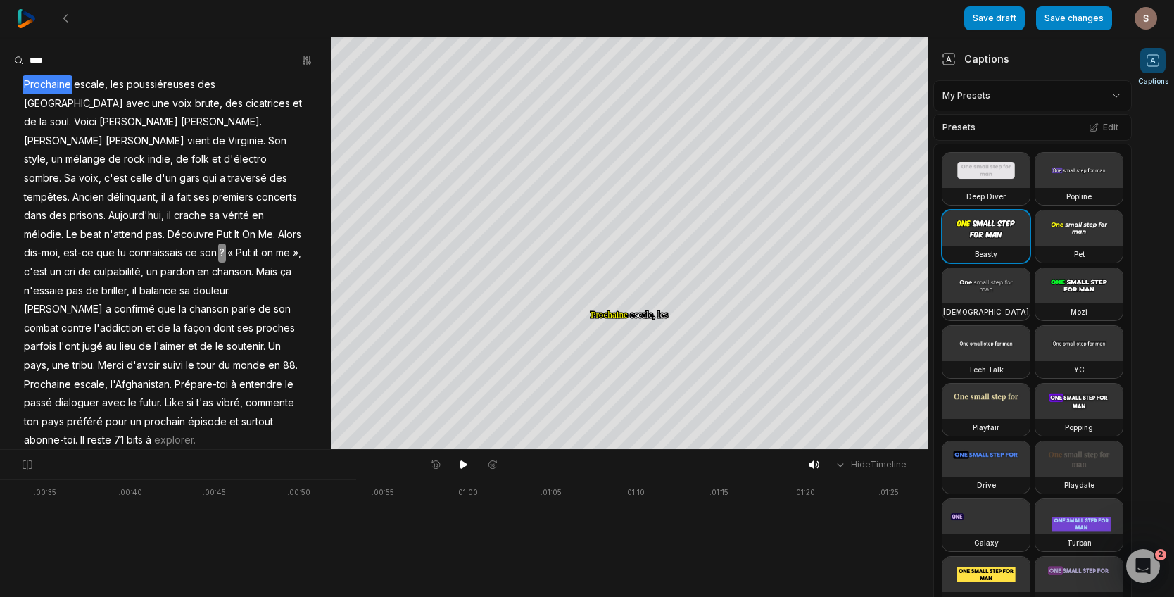
scroll to position [0, 599]
click at [465, 468] on icon at bounding box center [463, 464] width 11 height 11
click at [49, 263] on span "c'est" at bounding box center [36, 272] width 26 height 19
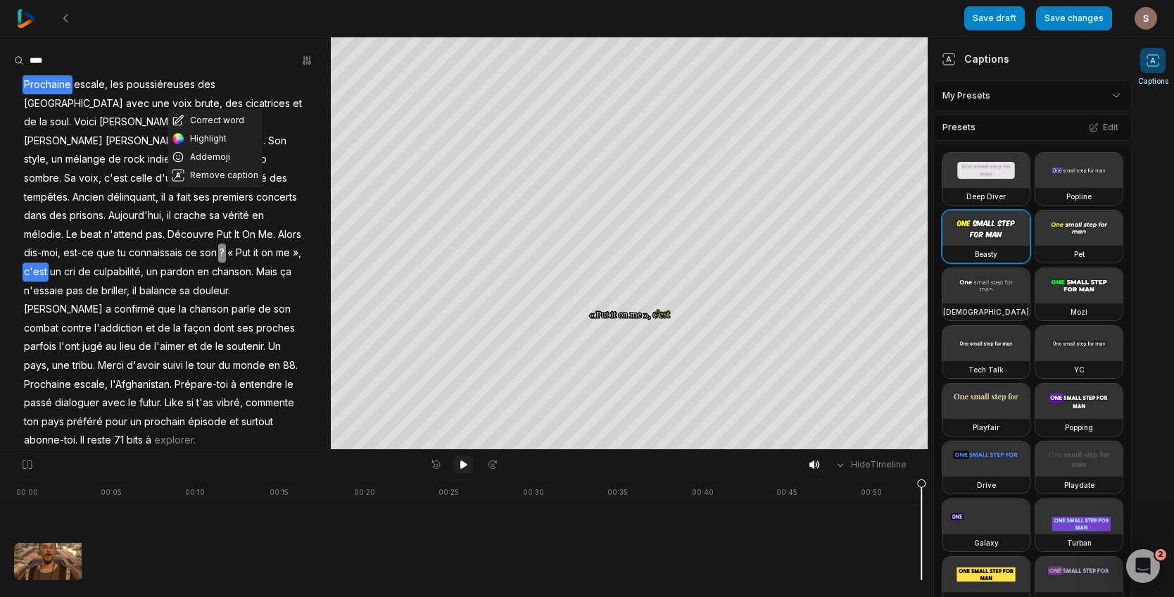
click at [463, 468] on icon at bounding box center [463, 464] width 11 height 11
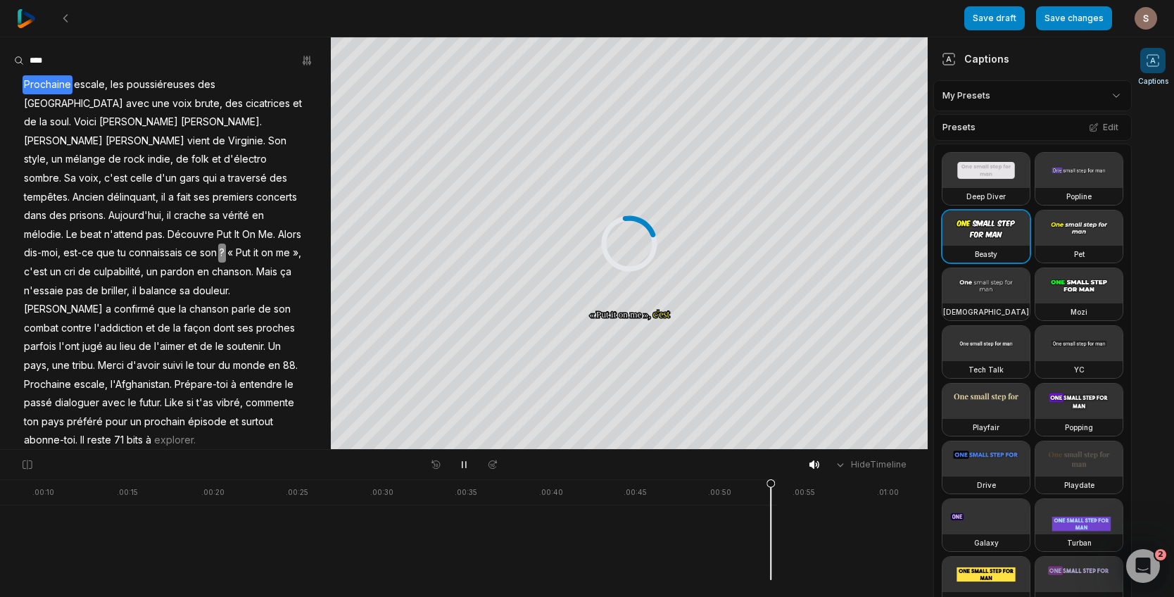
scroll to position [0, 599]
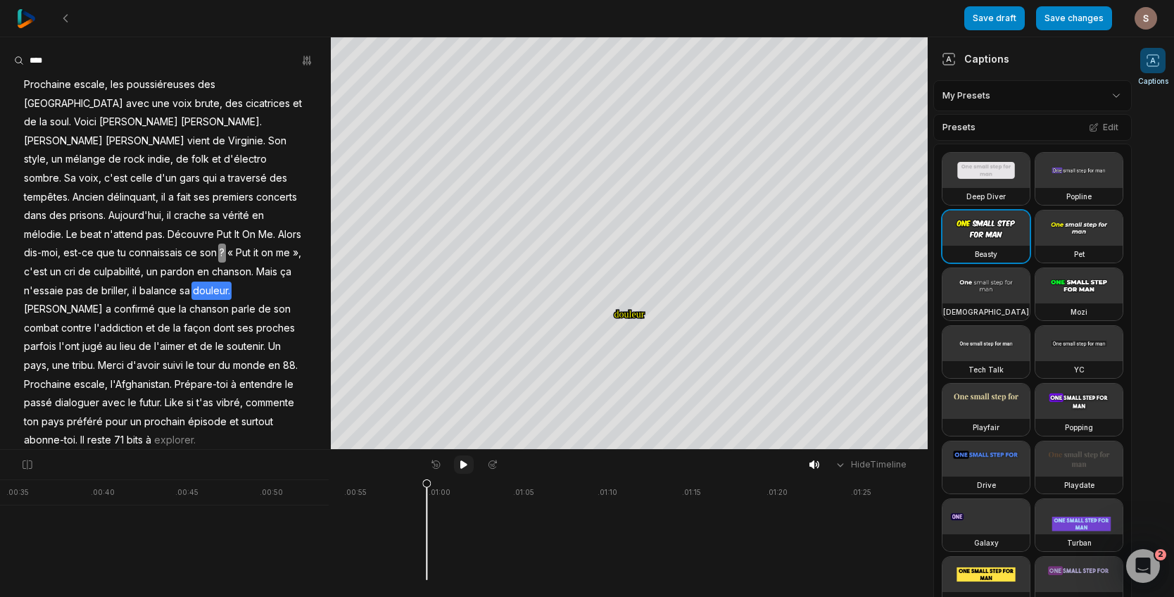
click at [468, 465] on icon at bounding box center [463, 464] width 11 height 11
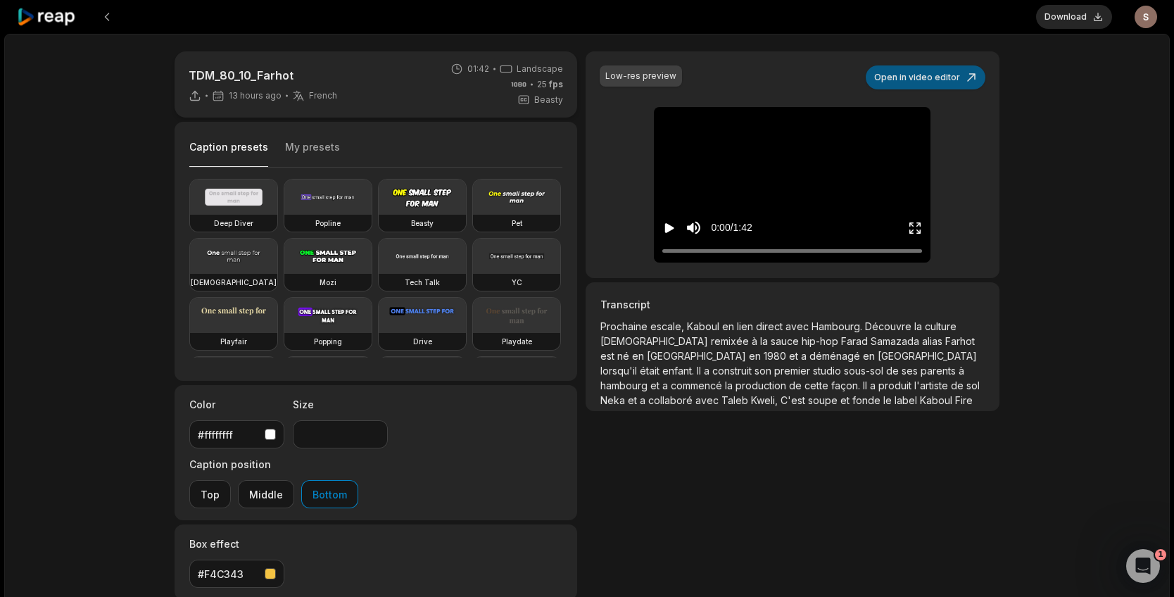
click at [956, 77] on button "Open in video editor" at bounding box center [926, 77] width 120 height 24
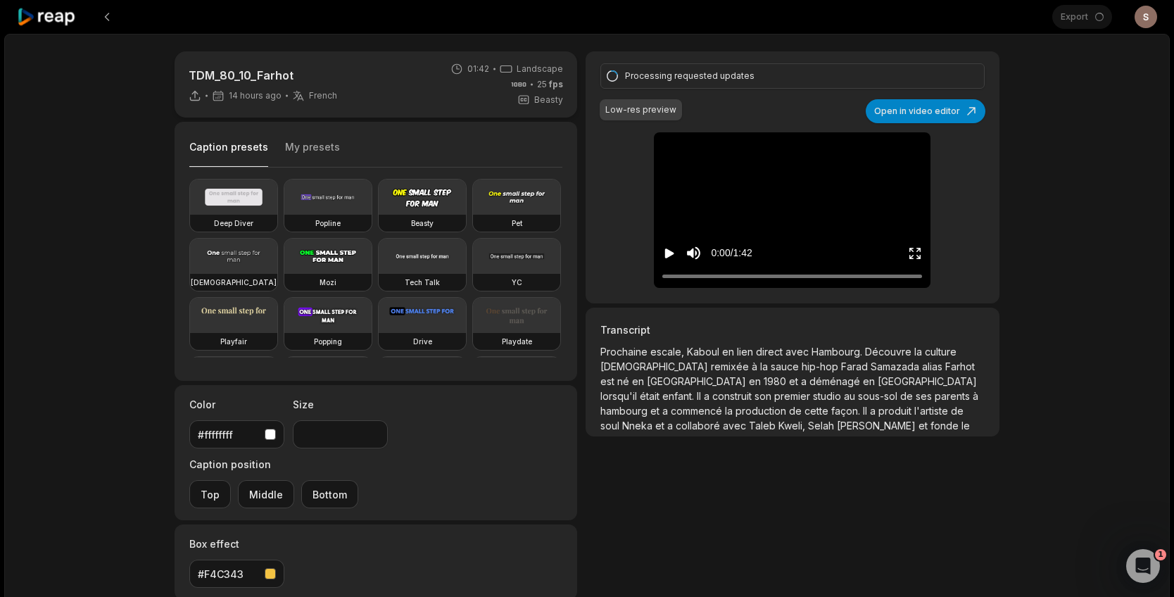
click at [667, 255] on icon "Play video" at bounding box center [669, 254] width 9 height 10
click at [667, 255] on icon "Pause video" at bounding box center [667, 254] width 2 height 10
click at [680, 273] on div at bounding box center [792, 276] width 260 height 9
click at [664, 250] on icon "Play video" at bounding box center [669, 253] width 14 height 14
click at [664, 250] on icon "Pause video" at bounding box center [669, 253] width 14 height 14
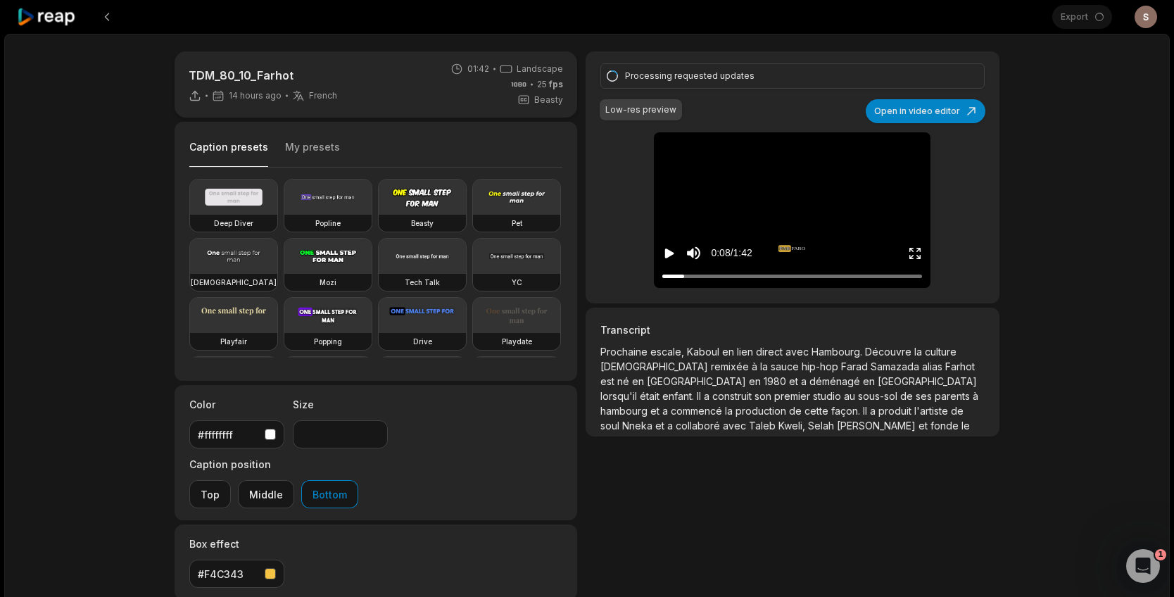
click at [664, 250] on icon "Play video" at bounding box center [669, 253] width 14 height 14
click at [664, 250] on icon "Pause video" at bounding box center [669, 253] width 14 height 14
click at [665, 254] on icon "Play video" at bounding box center [669, 254] width 9 height 10
click at [666, 254] on icon "Pause video" at bounding box center [669, 253] width 14 height 14
click at [920, 256] on icon "Enter Fullscreen" at bounding box center [919, 257] width 4 height 4
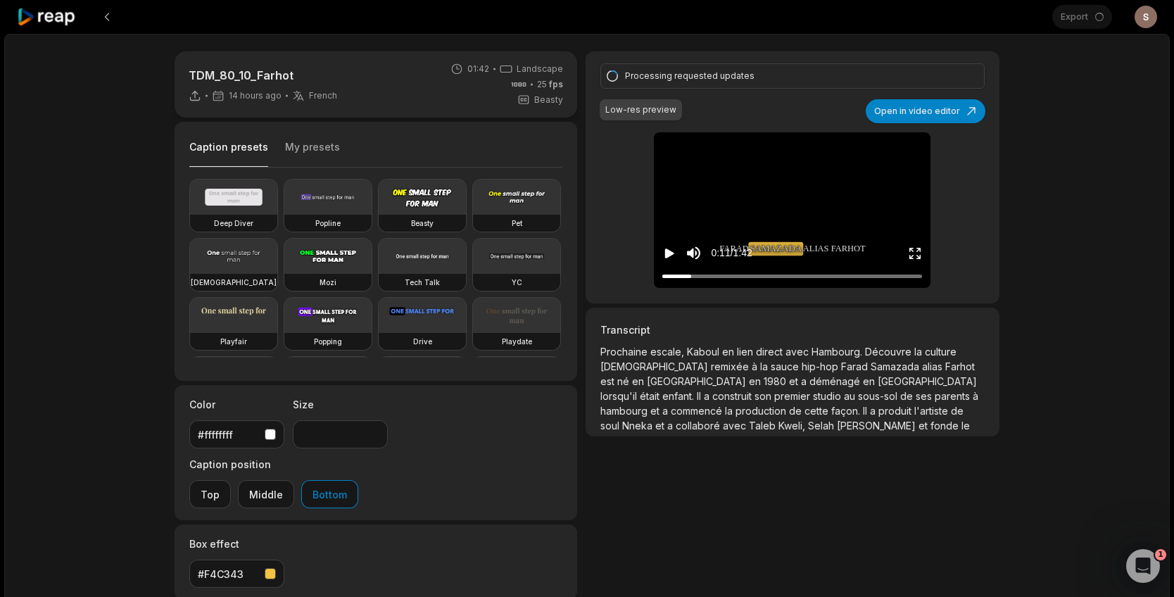
click at [1092, 84] on div "TDM_80_10_Farhot 14 hours ago French fr 01:42 Landscape 25 fps Beasty Caption p…" at bounding box center [587, 417] width 1166 height 766
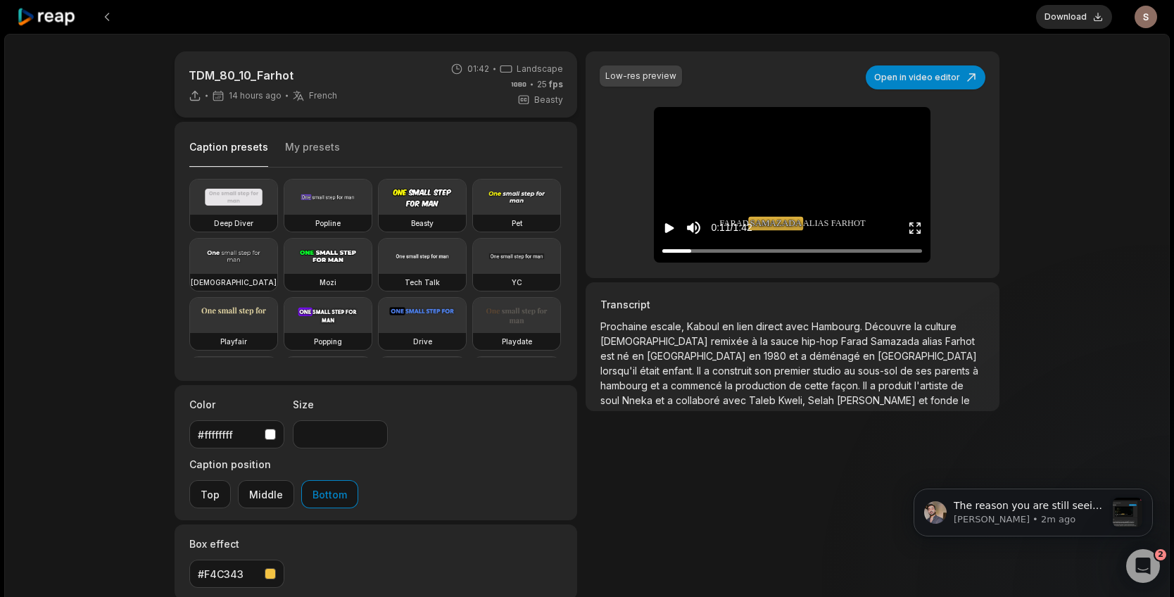
click at [668, 219] on button "Play video" at bounding box center [669, 228] width 14 height 26
click at [838, 330] on span "Hambourg." at bounding box center [839, 326] width 54 height 12
click at [680, 246] on div at bounding box center [792, 250] width 260 height 9
click at [665, 229] on icon "Pause video" at bounding box center [669, 228] width 14 height 14
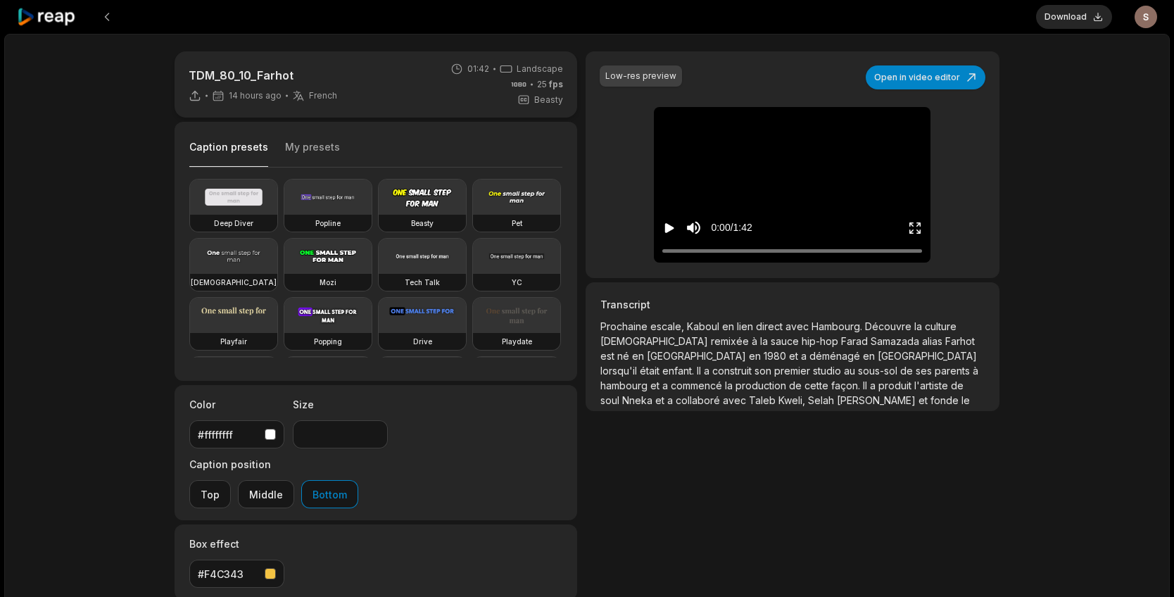
click at [667, 229] on icon "Play video" at bounding box center [669, 228] width 9 height 10
click at [667, 229] on icon "Pause video" at bounding box center [667, 228] width 2 height 10
click at [667, 229] on icon "Play video" at bounding box center [669, 228] width 9 height 10
click at [669, 231] on icon "Pause video" at bounding box center [669, 228] width 14 height 14
click at [941, 87] on button "Open in video editor" at bounding box center [926, 77] width 120 height 24
